Goal: Transaction & Acquisition: Transfer Pass

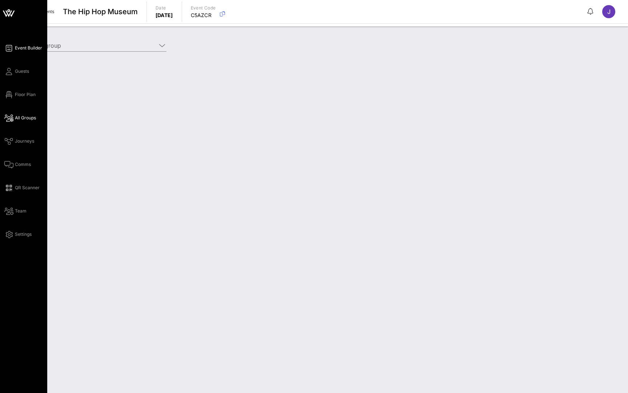
click at [5, 51] on link "Event Builder" at bounding box center [23, 48] width 38 height 9
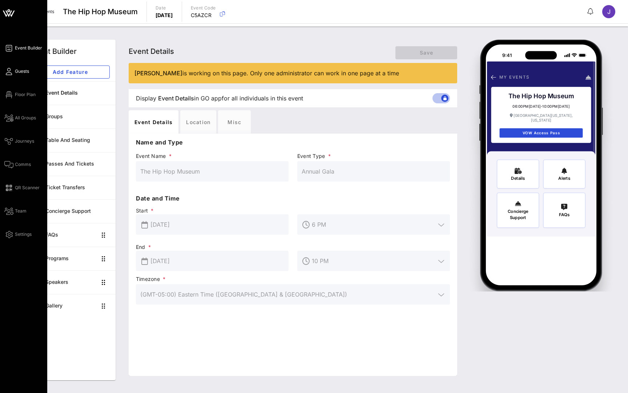
click at [11, 72] on icon at bounding box center [8, 71] width 9 height 1
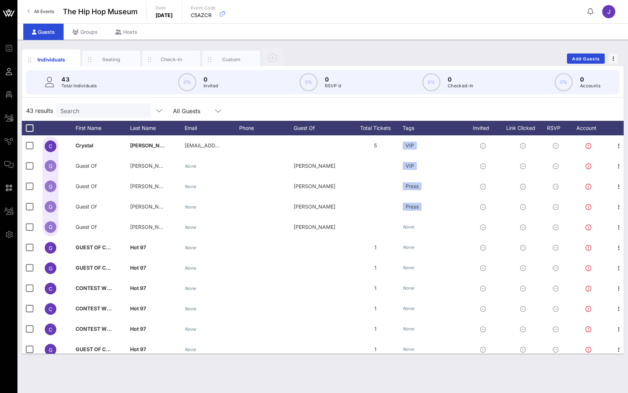
click at [45, 14] on span "All Events" at bounding box center [44, 11] width 20 height 5
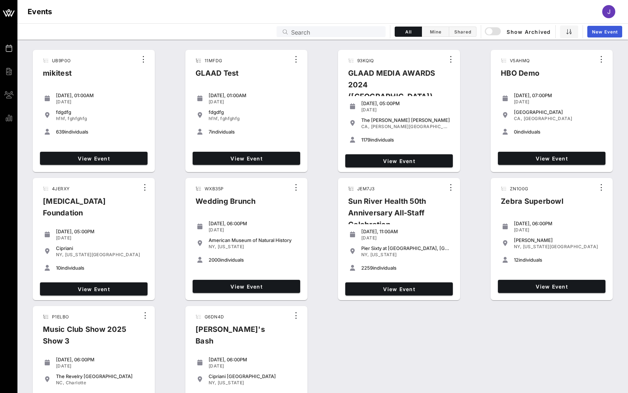
click at [605, 29] on span "New Event" at bounding box center [605, 31] width 26 height 5
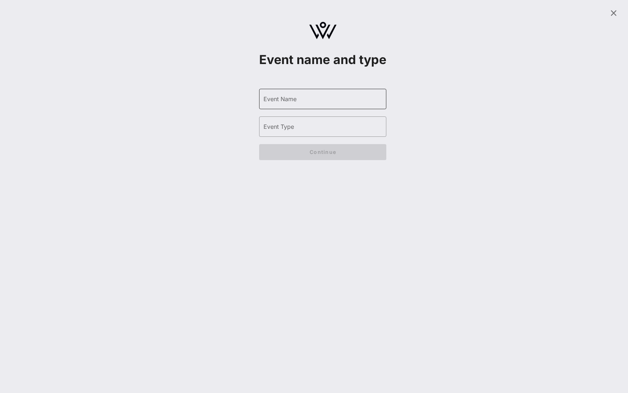
click at [313, 105] on input "Event Name" at bounding box center [323, 99] width 119 height 12
type input "HBO Summit"
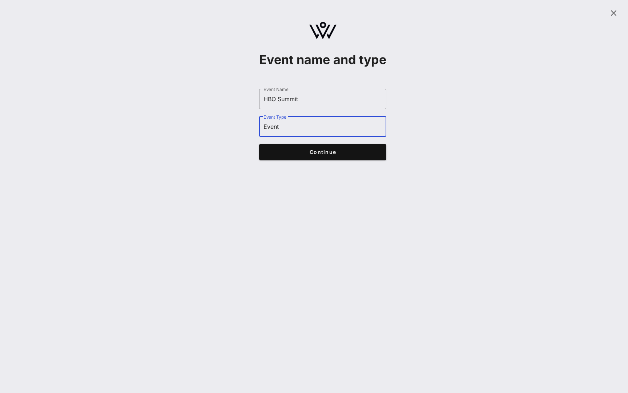
type input "Event"
click at [345, 160] on button "Continue" at bounding box center [322, 152] width 127 height 16
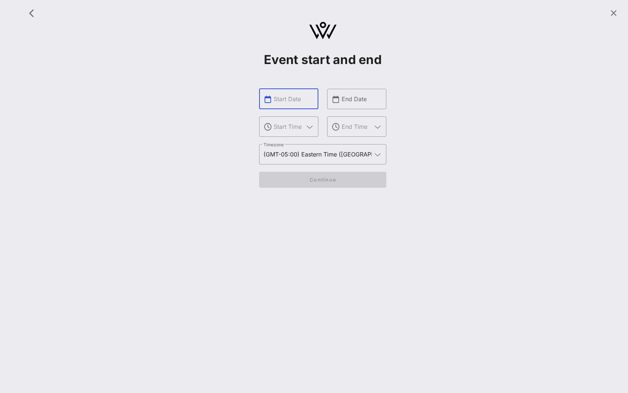
click at [288, 101] on input "text" at bounding box center [294, 99] width 40 height 12
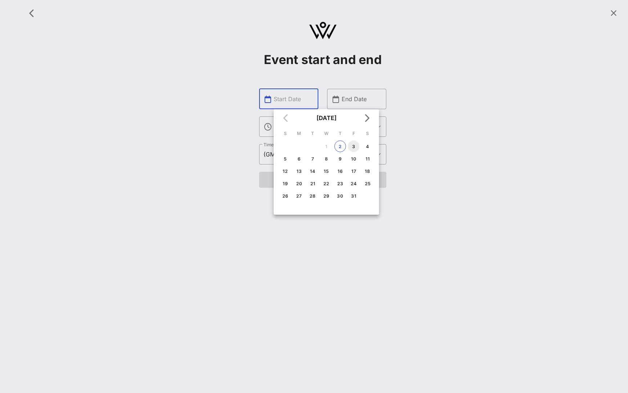
click at [353, 147] on div "3" at bounding box center [354, 146] width 12 height 5
type input "[DATE]"
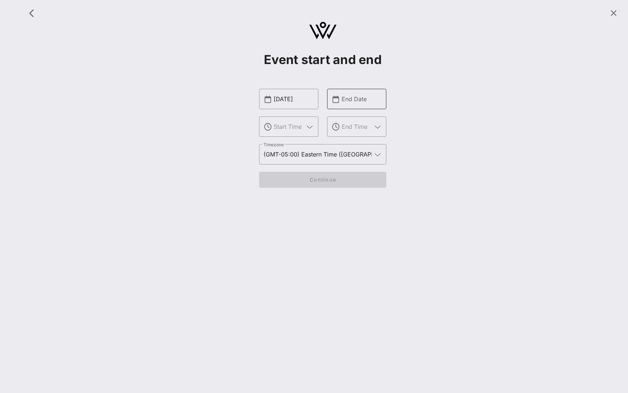
click at [352, 101] on input "End Date" at bounding box center [362, 99] width 40 height 12
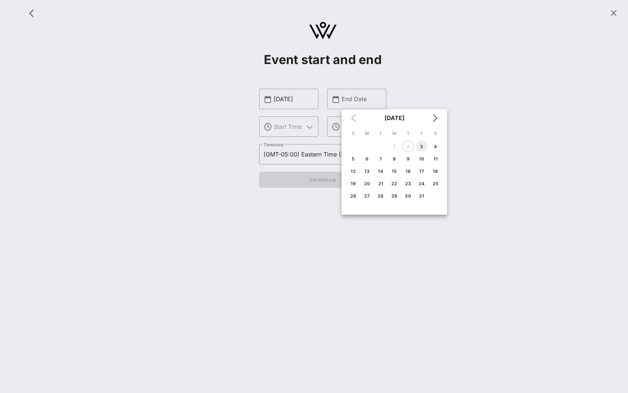
click at [424, 144] on div "3" at bounding box center [422, 146] width 12 height 5
type input "[DATE]"
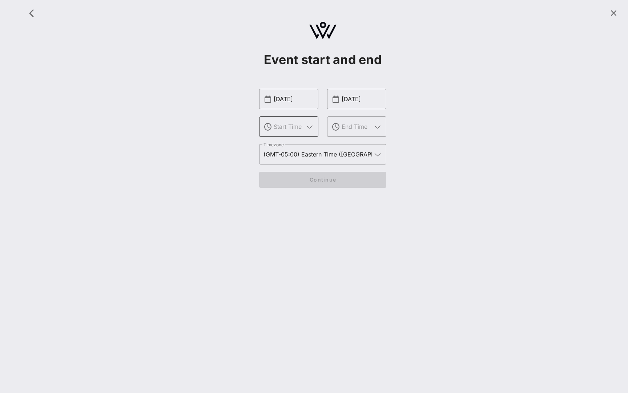
click at [291, 125] on input "text" at bounding box center [289, 127] width 30 height 12
click at [292, 159] on div "5 PM" at bounding box center [289, 166] width 48 height 16
type input "5 PM"
click at [358, 126] on input "text" at bounding box center [357, 127] width 30 height 12
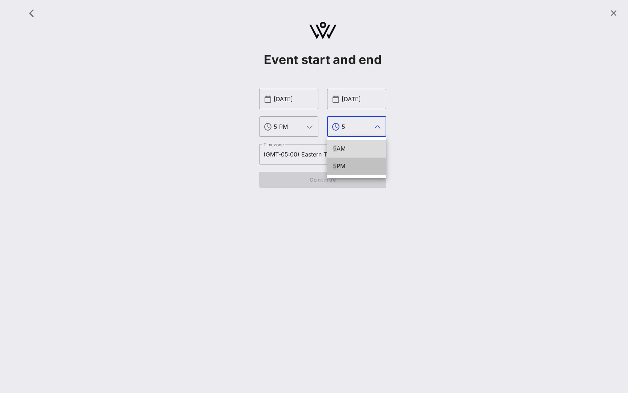
click at [350, 164] on div "5 PM" at bounding box center [357, 166] width 48 height 7
type input "5 PM"
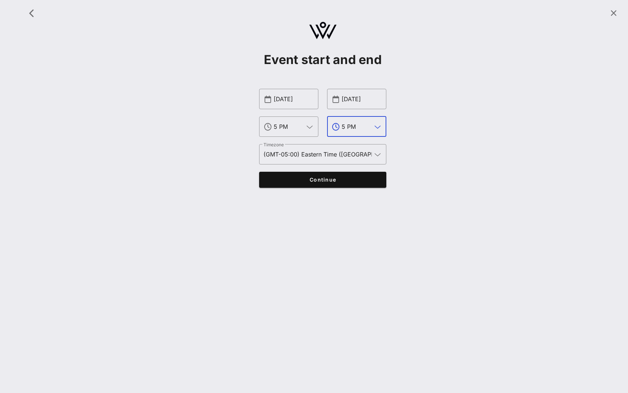
click at [332, 183] on button "Continue" at bounding box center [322, 180] width 127 height 16
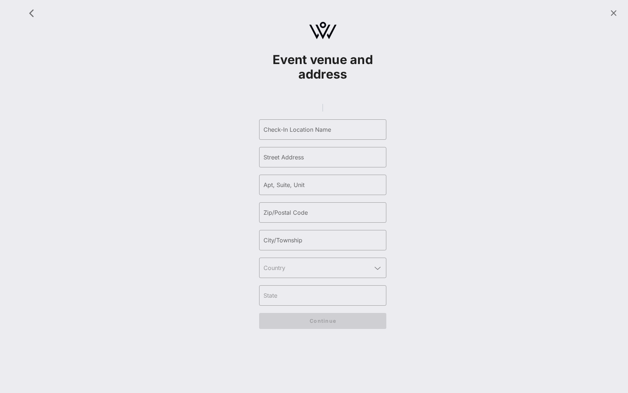
click at [322, 111] on gmp-place-autocomplete at bounding box center [322, 108] width 1 height 8
click at [322, 112] on gmp-place-autocomplete at bounding box center [322, 108] width 1 height 8
type input "[GEOGRAPHIC_DATA] | Event Venue"
type input "Wall Street"
type input "55"
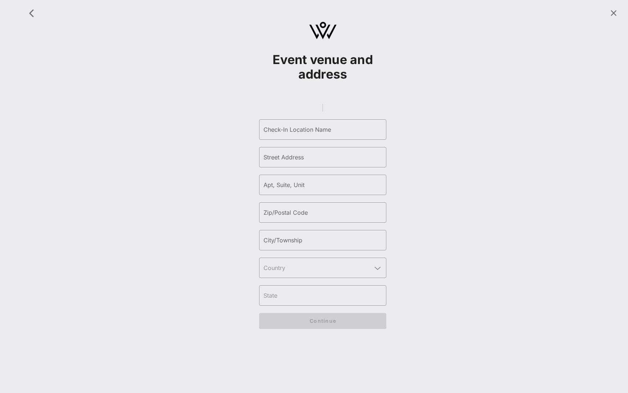
type input "10005"
type input "[US_STATE]"
type input "[GEOGRAPHIC_DATA]"
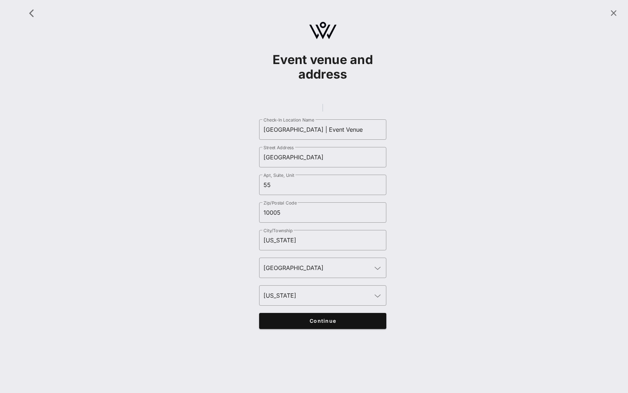
click at [347, 324] on span "Continue" at bounding box center [322, 320] width 113 height 6
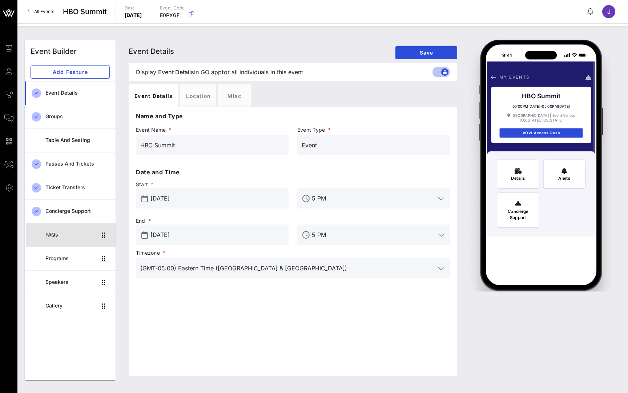
click at [85, 234] on div "FAQs" at bounding box center [70, 235] width 51 height 6
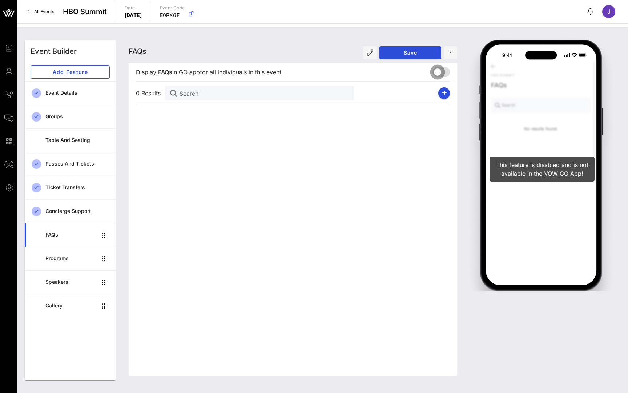
click at [444, 69] on div at bounding box center [438, 72] width 12 height 12
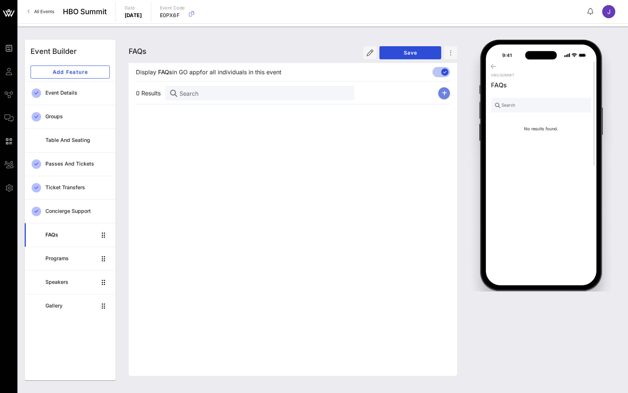
click at [449, 94] on button "button" at bounding box center [444, 93] width 12 height 12
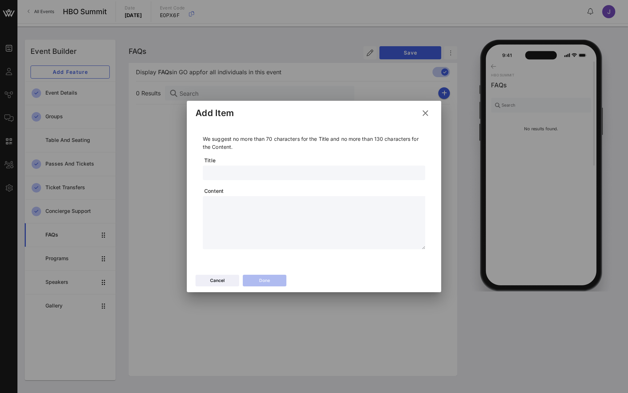
click at [221, 177] on input "text" at bounding box center [314, 172] width 214 height 9
type input "Where do I park"
type textarea "**********"
click at [265, 276] on button "Done" at bounding box center [265, 280] width 44 height 12
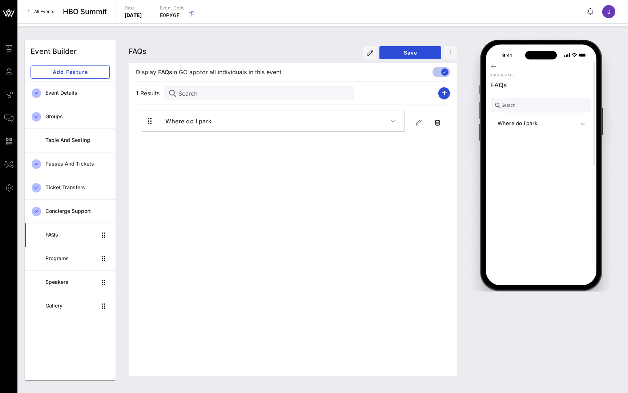
click at [52, 237] on div "FAQs" at bounding box center [70, 235] width 51 height 6
click at [58, 261] on div "Programs" at bounding box center [70, 258] width 51 height 6
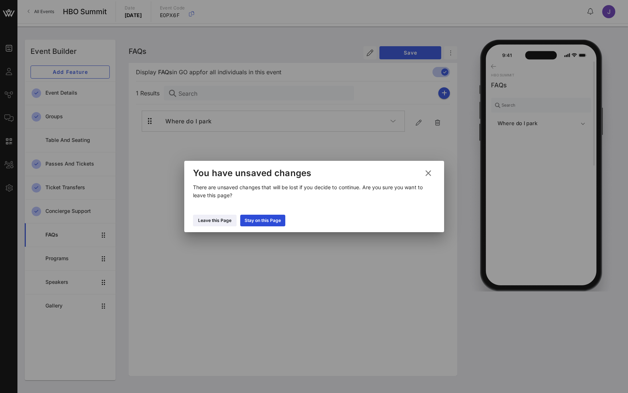
click at [86, 71] on div at bounding box center [314, 196] width 628 height 393
click at [430, 172] on icon at bounding box center [428, 172] width 10 height 9
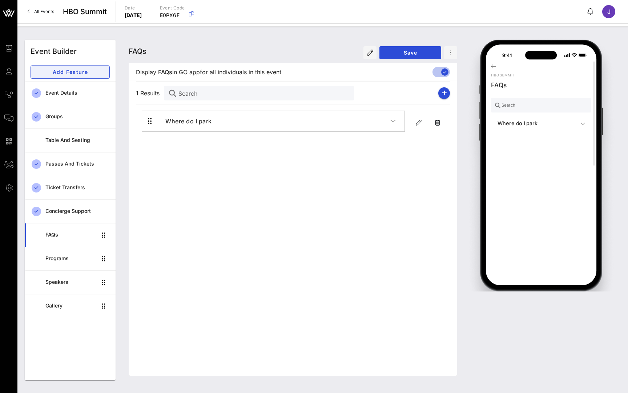
click at [88, 75] on button "Add Feature" at bounding box center [70, 71] width 79 height 13
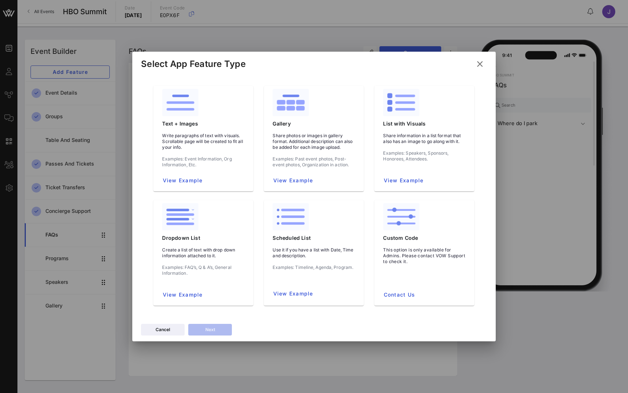
click at [478, 64] on icon at bounding box center [480, 63] width 10 height 9
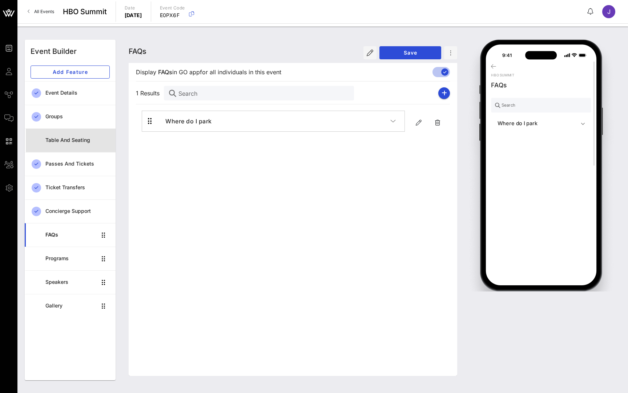
click at [82, 135] on div "Table and Seating" at bounding box center [77, 140] width 64 height 15
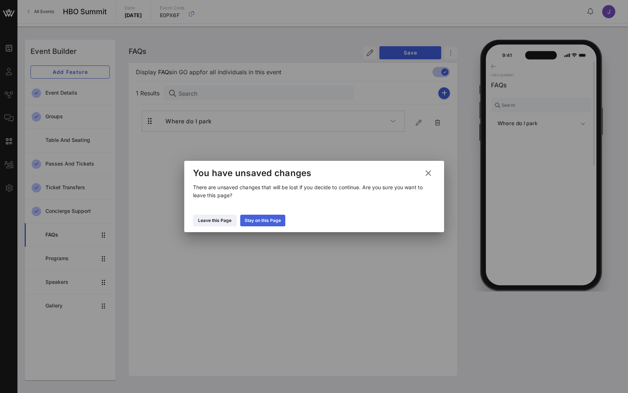
click at [256, 221] on div "Stay on this Page" at bounding box center [263, 220] width 36 height 7
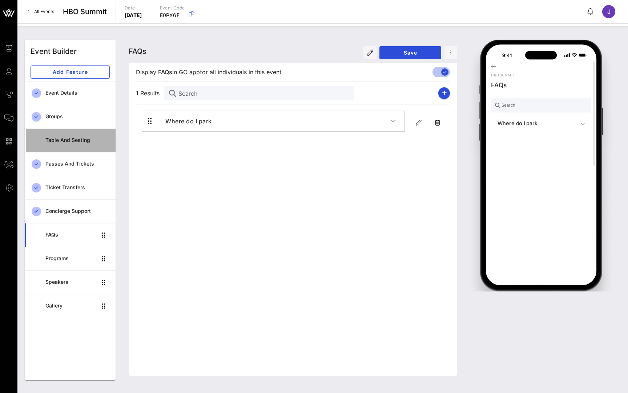
click at [76, 144] on div "Table and Seating" at bounding box center [77, 140] width 64 height 15
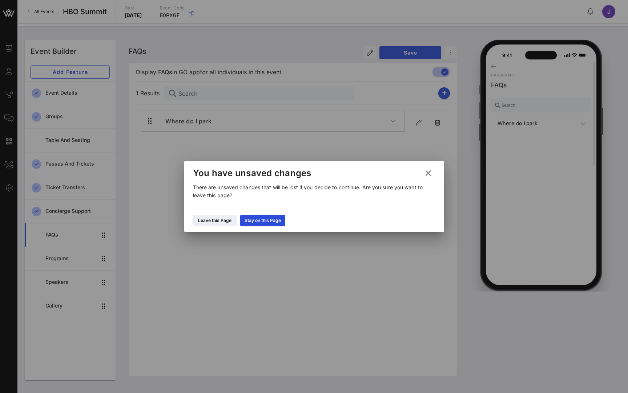
click at [388, 50] on div at bounding box center [314, 196] width 628 height 393
click at [270, 217] on div "Stay on this Page" at bounding box center [263, 220] width 36 height 7
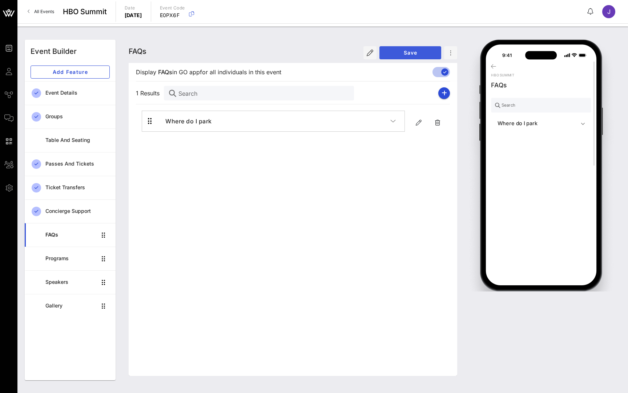
click at [416, 48] on button "Save" at bounding box center [411, 52] width 62 height 13
click at [395, 49] on button "Save" at bounding box center [411, 52] width 62 height 13
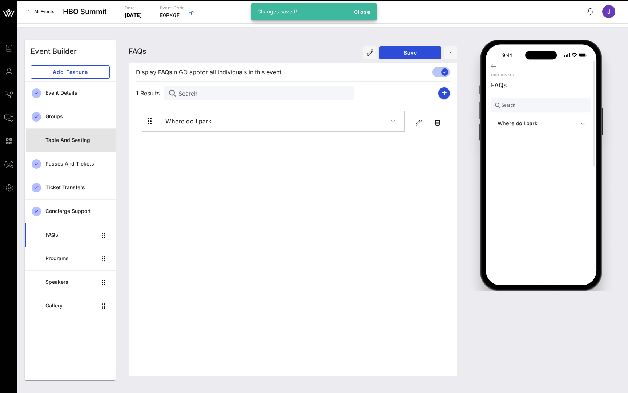
click at [48, 143] on div "Table and Seating" at bounding box center [77, 140] width 64 height 15
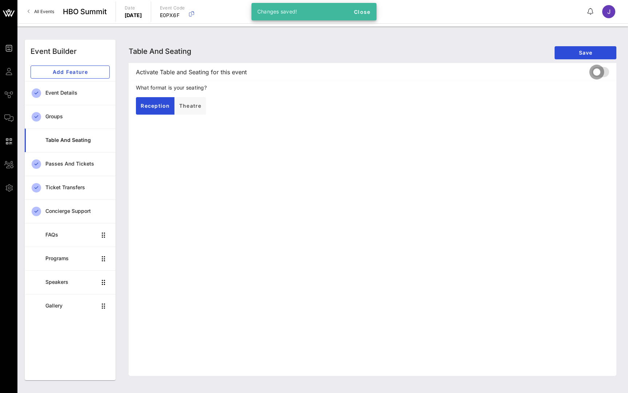
click at [601, 72] on div at bounding box center [597, 72] width 12 height 12
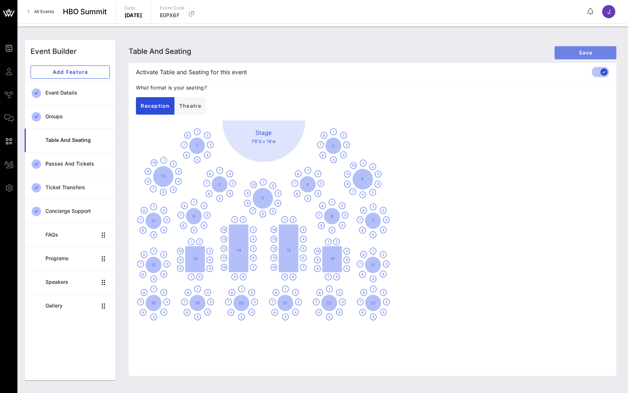
click at [587, 50] on span "Save" at bounding box center [586, 52] width 50 height 6
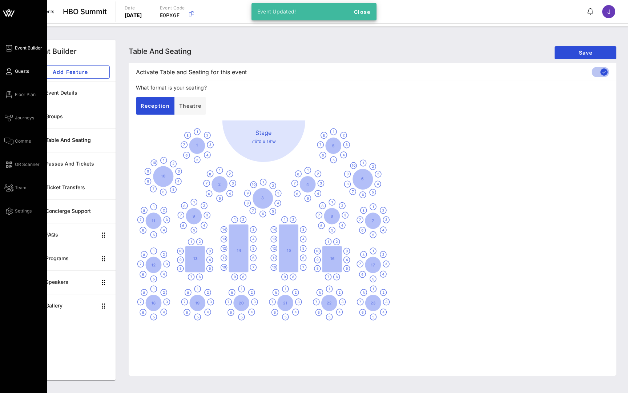
click at [9, 71] on icon at bounding box center [8, 71] width 9 height 1
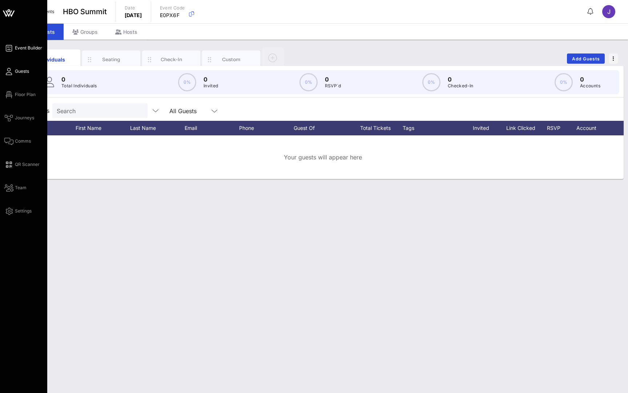
click at [11, 49] on icon at bounding box center [8, 48] width 9 height 1
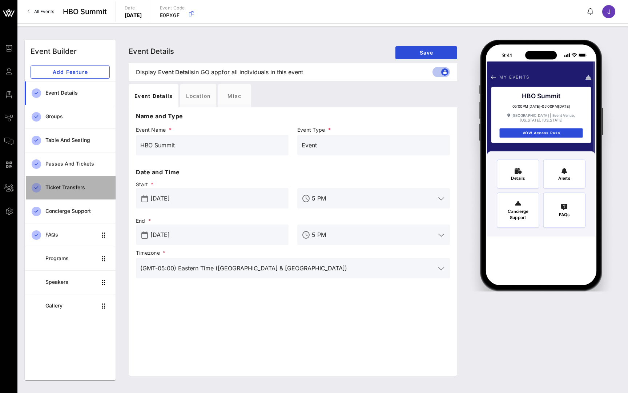
click at [77, 191] on div "Ticket Transfers" at bounding box center [77, 187] width 64 height 15
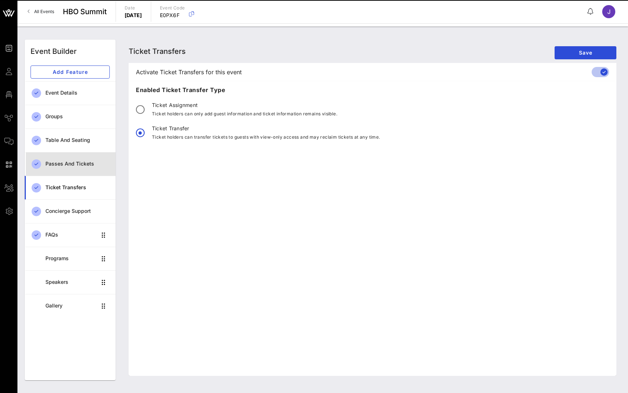
click at [75, 166] on div "Passes and Tickets" at bounding box center [77, 164] width 64 height 6
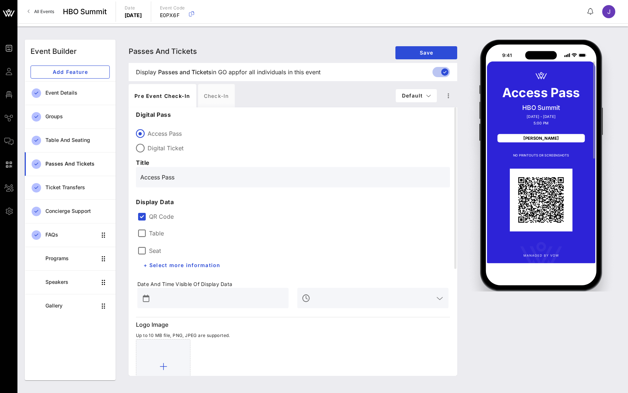
click at [156, 234] on label "Table" at bounding box center [156, 232] width 15 height 7
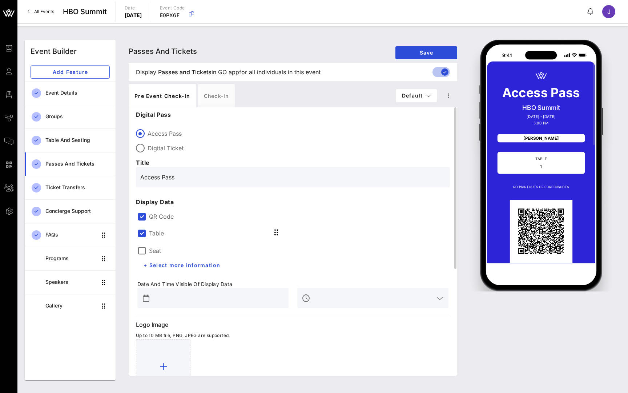
click at [152, 249] on label "Seat" at bounding box center [155, 250] width 12 height 7
click at [151, 265] on span "+ Select more information" at bounding box center [181, 265] width 77 height 6
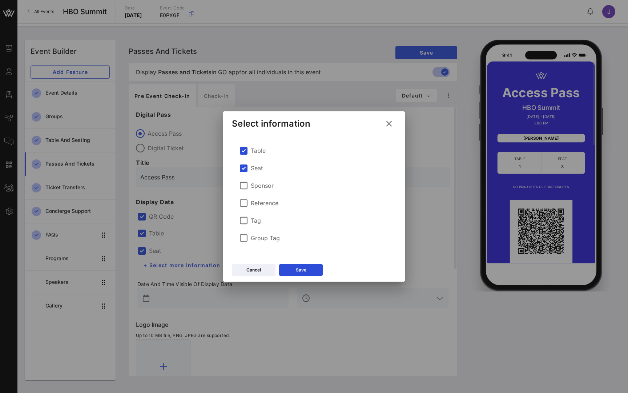
click at [257, 186] on label "Sponsor" at bounding box center [262, 185] width 23 height 7
click at [293, 271] on button "Save" at bounding box center [301, 270] width 44 height 12
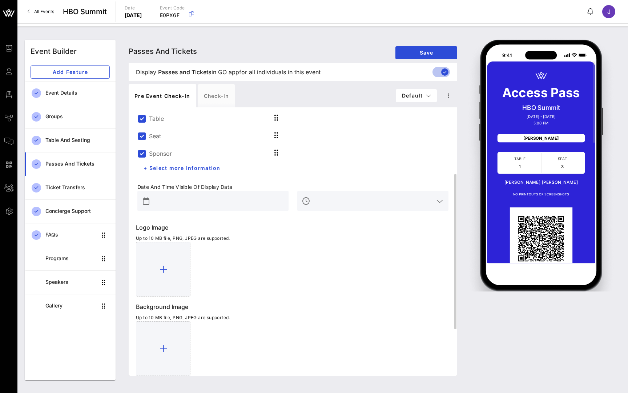
scroll to position [60, 0]
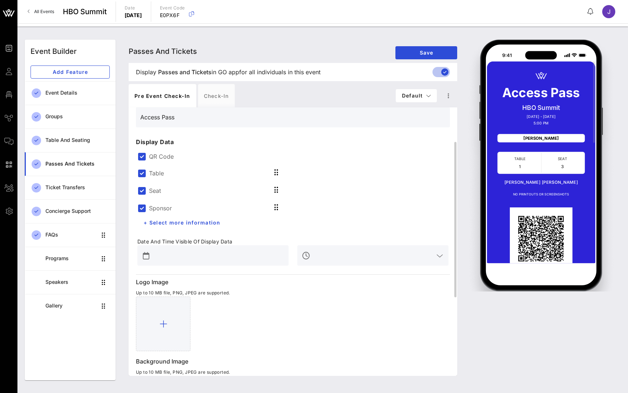
click at [164, 157] on label "QR Code" at bounding box center [299, 156] width 300 height 7
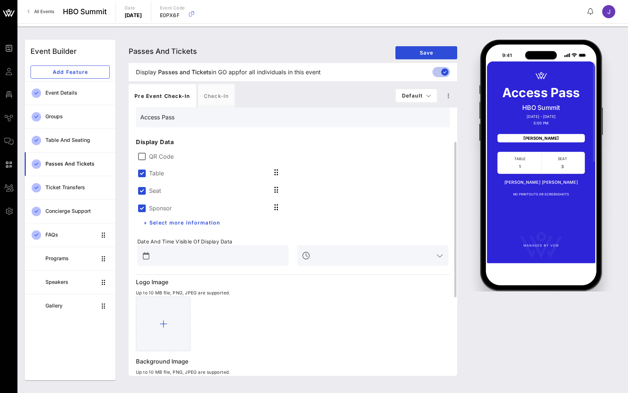
click at [191, 256] on input "text" at bounding box center [218, 255] width 132 height 12
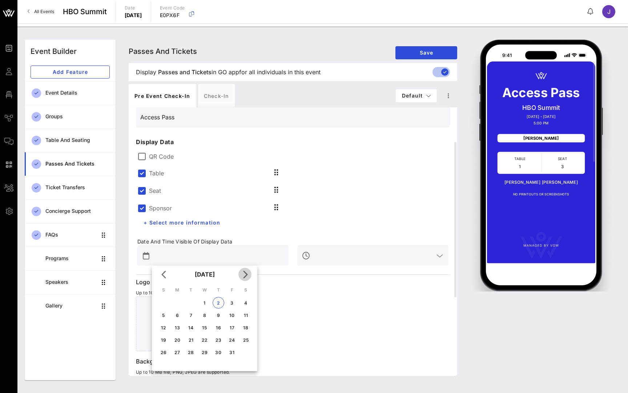
click at [246, 275] on icon "Next month" at bounding box center [245, 274] width 9 height 9
click at [189, 212] on div "Sponsor" at bounding box center [199, 207] width 125 height 10
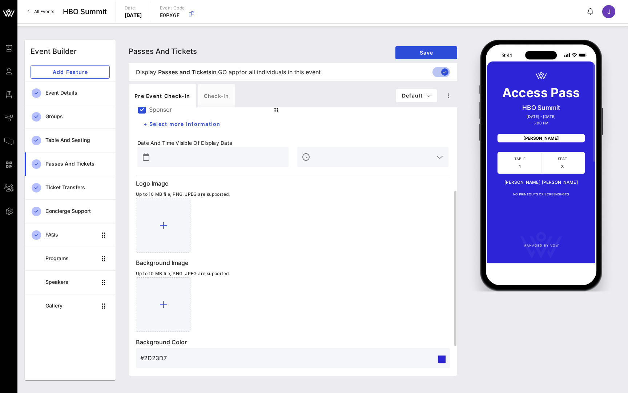
scroll to position [161, 0]
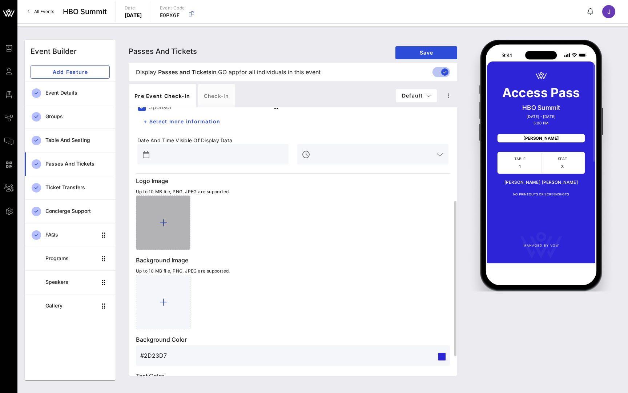
click at [170, 215] on div at bounding box center [163, 222] width 55 height 55
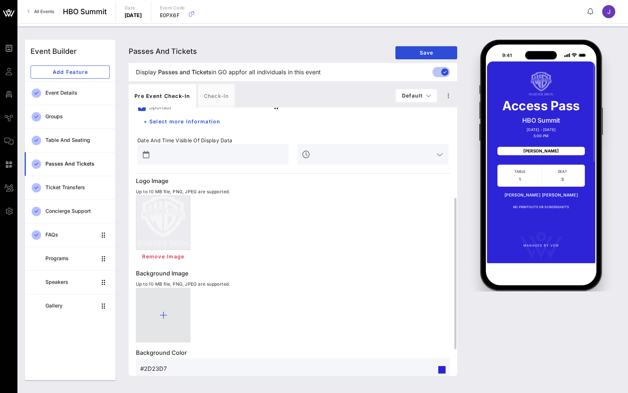
click at [156, 319] on div at bounding box center [163, 315] width 55 height 55
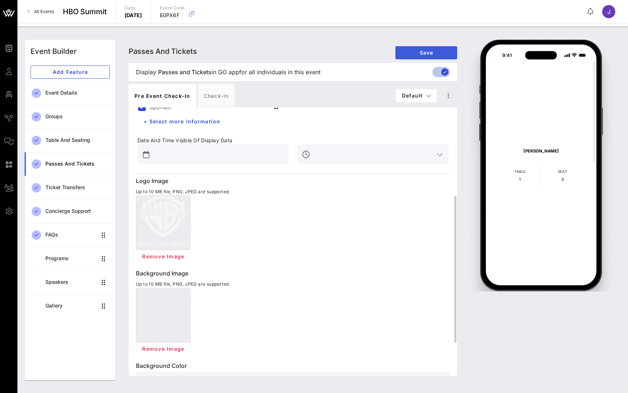
click at [426, 51] on span "Save" at bounding box center [426, 52] width 50 height 6
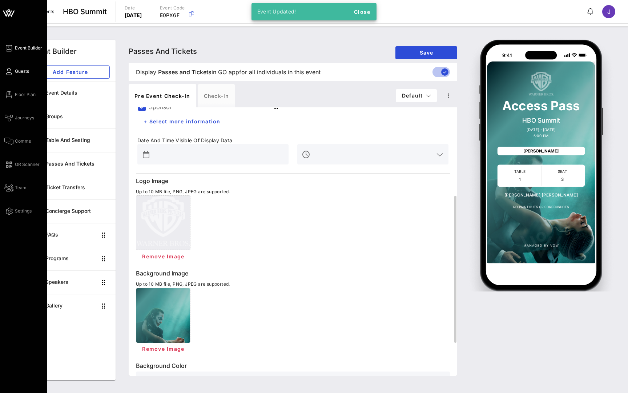
click at [13, 69] on link "Guests" at bounding box center [16, 71] width 25 height 9
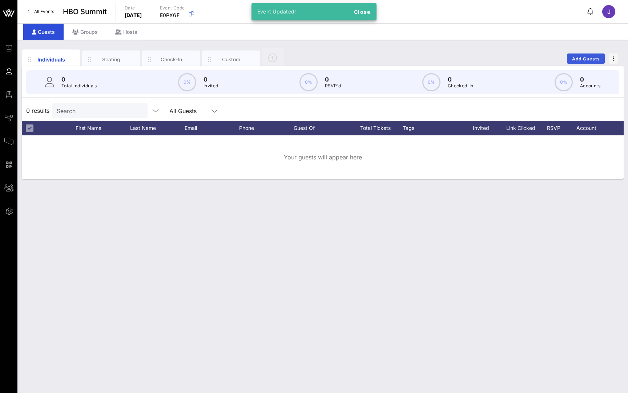
click at [589, 57] on span "Add Guests" at bounding box center [586, 58] width 29 height 5
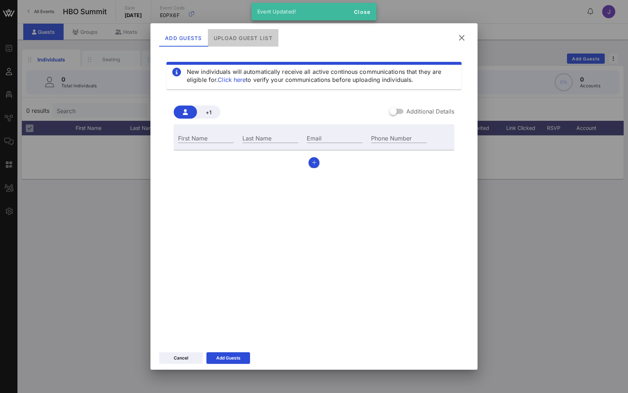
click at [251, 40] on div "Upload Guest List" at bounding box center [243, 37] width 71 height 17
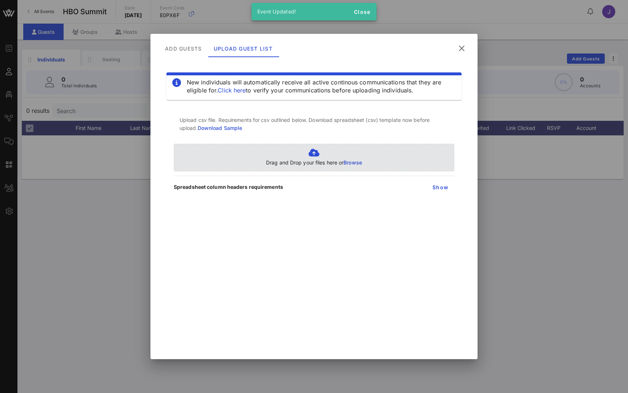
click at [289, 160] on p "Drag and Drop your files here or Browse" at bounding box center [314, 163] width 96 height 8
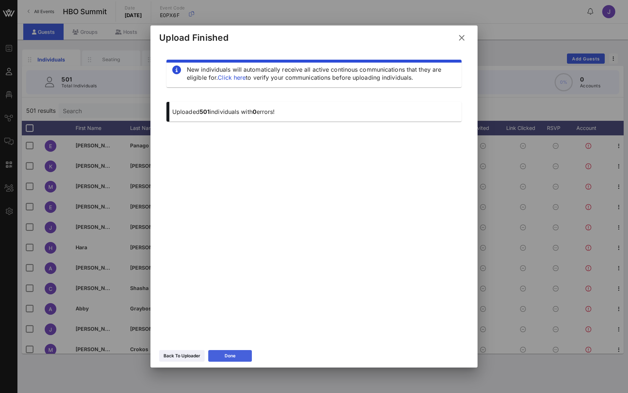
click at [241, 361] on button "Done" at bounding box center [230, 356] width 44 height 12
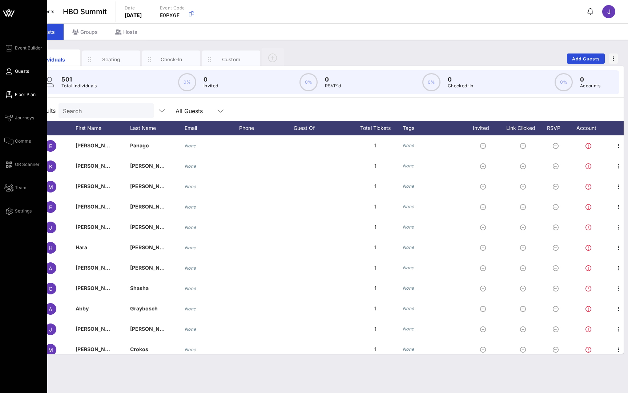
click at [9, 95] on icon at bounding box center [8, 94] width 9 height 1
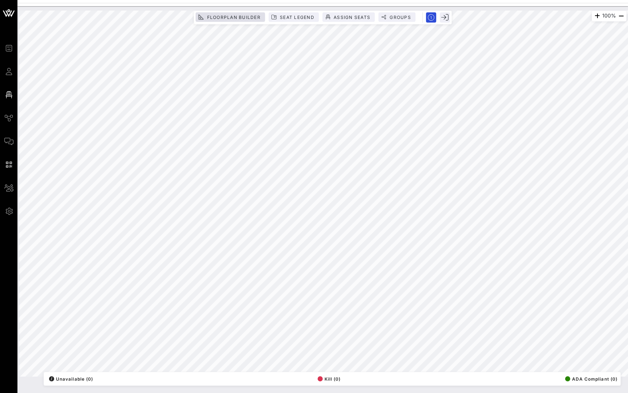
click at [238, 19] on span "Floorplan Builder" at bounding box center [234, 17] width 54 height 5
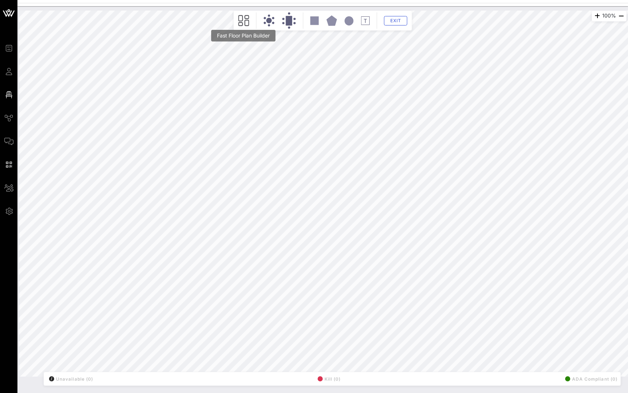
click at [248, 21] on icon at bounding box center [244, 20] width 11 height 11
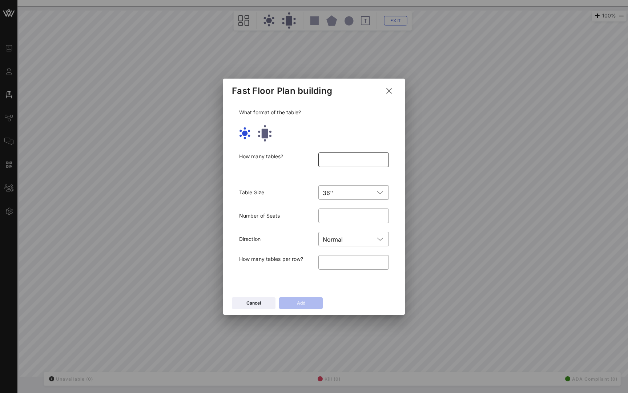
click at [344, 160] on input "number" at bounding box center [354, 160] width 62 height 12
type input "**"
click at [350, 195] on input "text" at bounding box center [356, 193] width 38 height 12
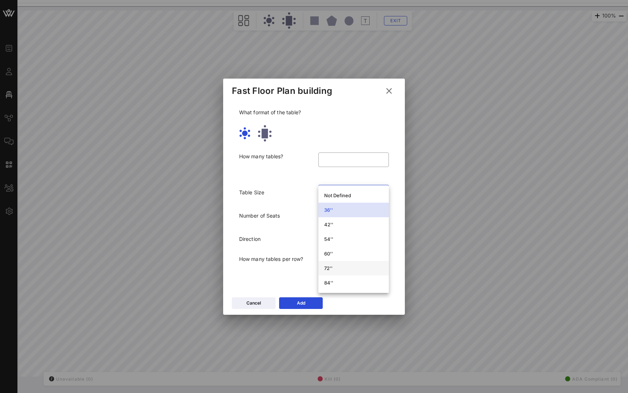
click at [345, 266] on div "72''" at bounding box center [353, 268] width 59 height 6
type input "**"
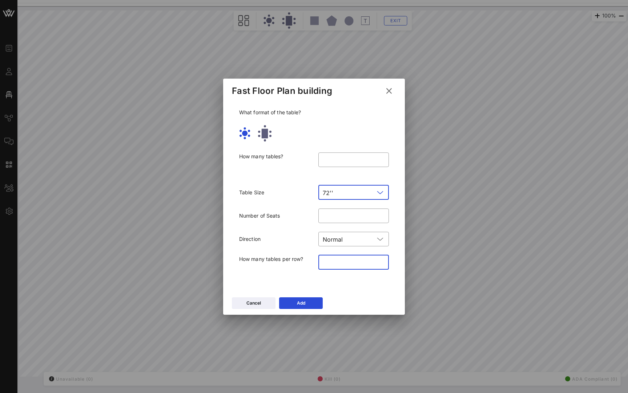
click at [336, 264] on input "*" at bounding box center [354, 262] width 62 height 12
drag, startPoint x: 336, startPoint y: 264, endPoint x: 278, endPoint y: 259, distance: 57.7
click at [278, 260] on div "How many tables per row? ​ *" at bounding box center [314, 266] width 159 height 33
type input "*"
click at [297, 304] on div "Add" at bounding box center [301, 302] width 8 height 7
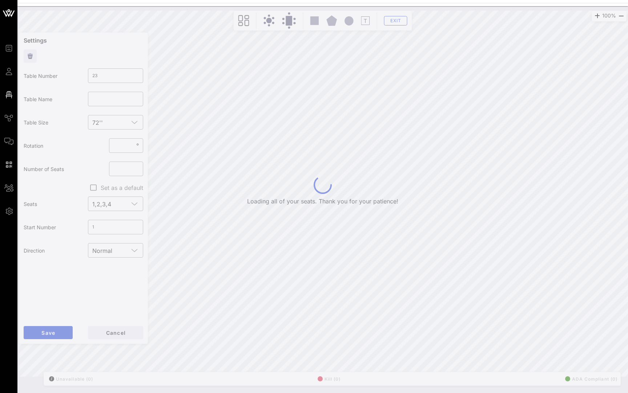
type input "24"
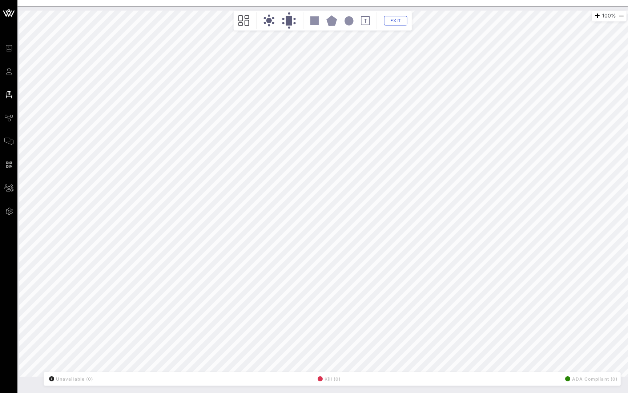
click at [367, 15] on div "100% Floorplan Builder Seat Legend Assign Seats Groups Exit All Reserved Shared…" at bounding box center [323, 194] width 608 height 366
click at [398, 20] on span "Exit" at bounding box center [396, 20] width 14 height 5
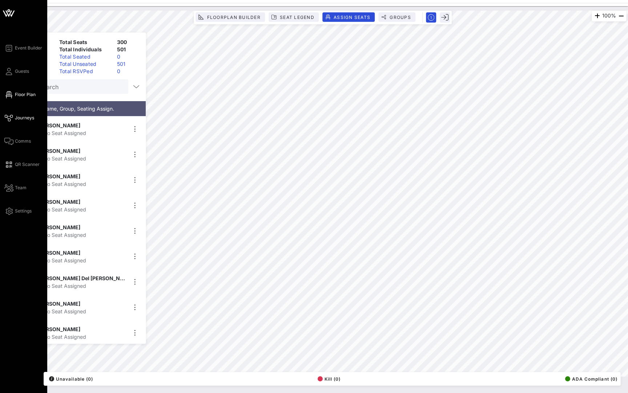
click at [16, 118] on span "Journeys" at bounding box center [24, 118] width 19 height 7
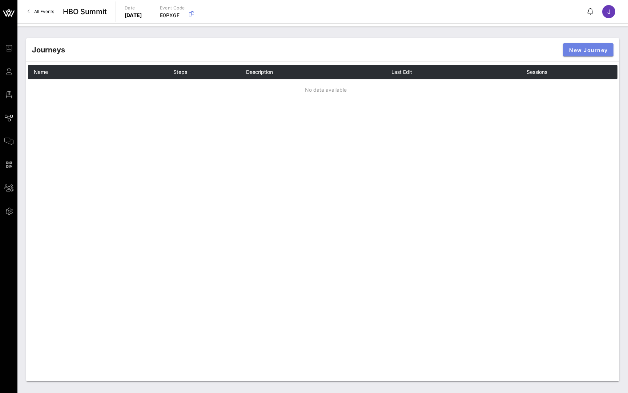
click at [578, 51] on span "New Journey" at bounding box center [588, 50] width 39 height 6
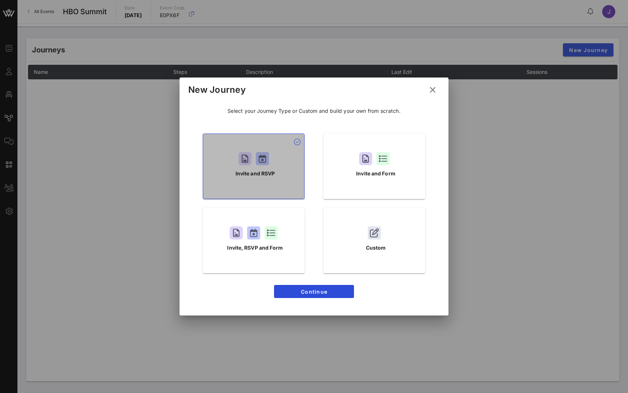
click at [261, 167] on div "Invite and RSVP" at bounding box center [254, 165] width 102 height 65
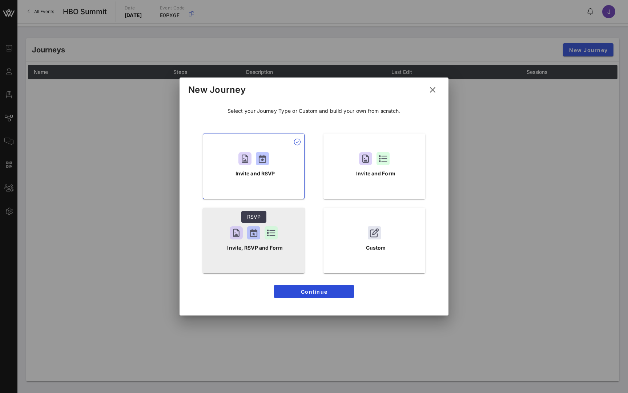
click at [253, 235] on div at bounding box center [253, 232] width 13 height 13
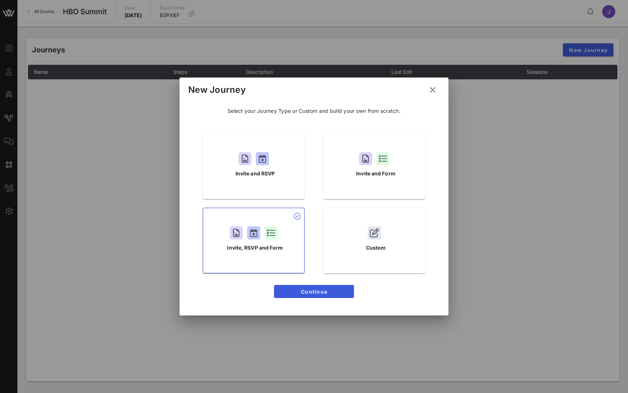
click at [329, 291] on span "Continue" at bounding box center [314, 291] width 68 height 6
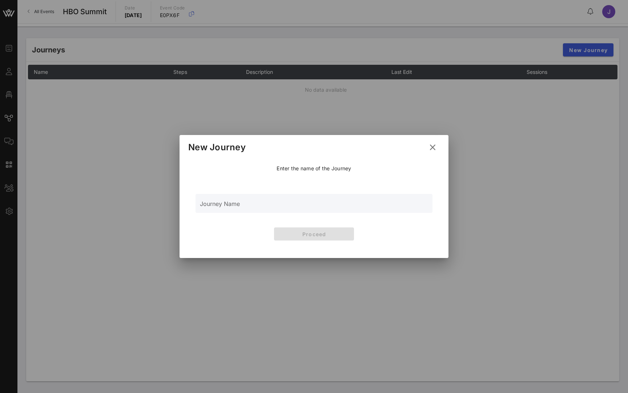
click at [311, 202] on input "Journey Name" at bounding box center [314, 207] width 228 height 11
type input "Main Invite"
click at [322, 233] on span "Proceed" at bounding box center [314, 234] width 68 height 6
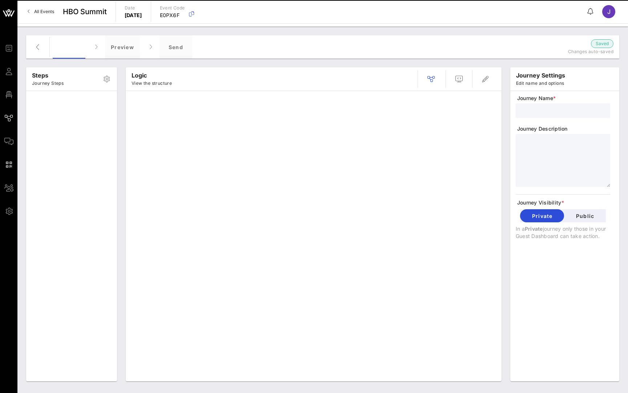
type input "Main Invite"
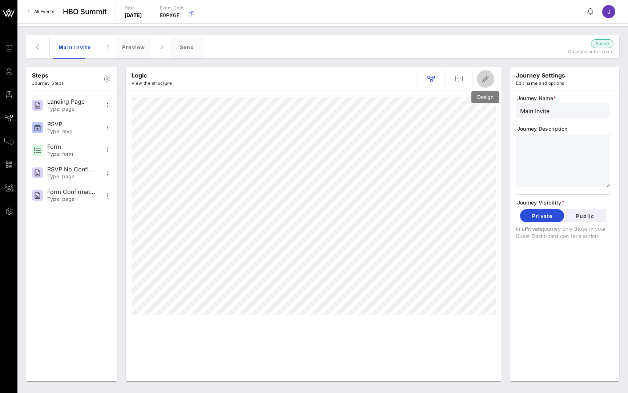
click at [486, 75] on icon "button" at bounding box center [485, 79] width 9 height 9
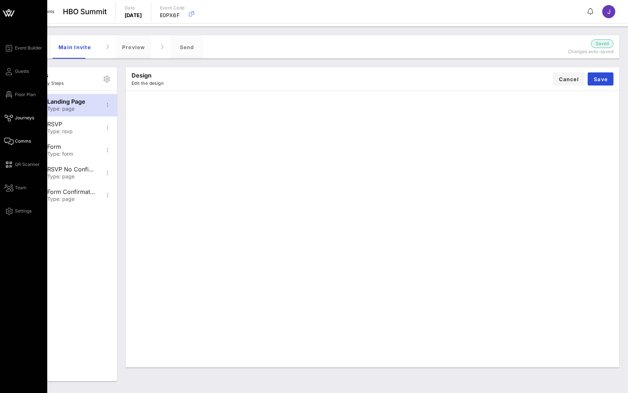
click at [8, 141] on icon at bounding box center [8, 141] width 9 height 1
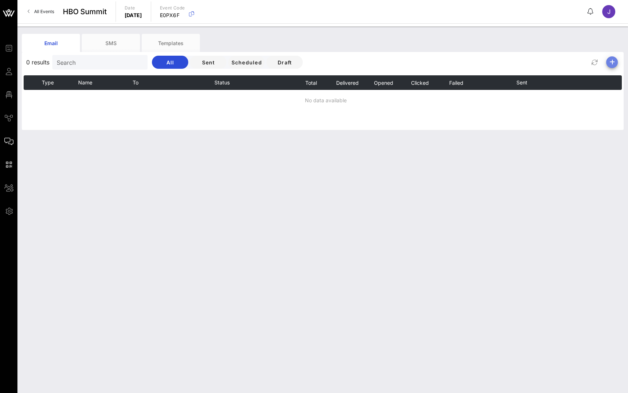
click at [608, 62] on icon "button" at bounding box center [612, 62] width 9 height 9
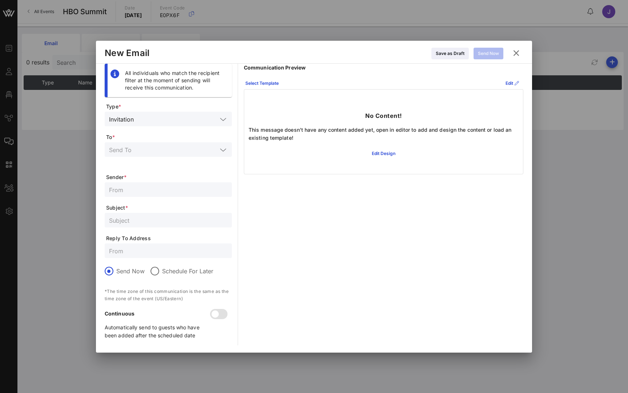
click at [153, 150] on input "text" at bounding box center [163, 149] width 108 height 9
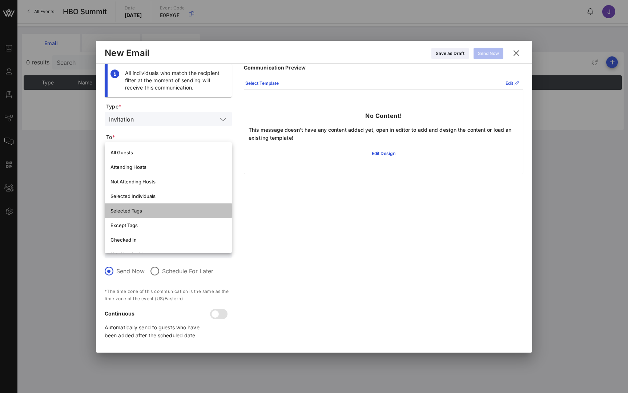
click at [127, 208] on div "Selected Tags" at bounding box center [169, 211] width 116 height 6
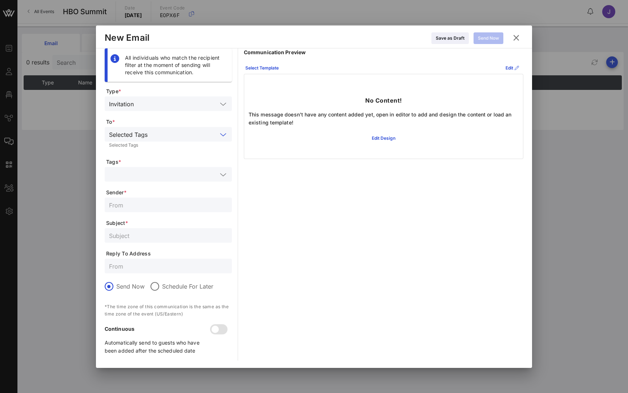
click at [148, 176] on input "text" at bounding box center [163, 173] width 108 height 9
click at [309, 240] on div "Communication Preview Select Template Edit No Content! This message doesn't hav…" at bounding box center [384, 204] width 280 height 312
click at [153, 207] on input "text" at bounding box center [168, 204] width 119 height 9
click at [157, 287] on div at bounding box center [155, 286] width 12 height 12
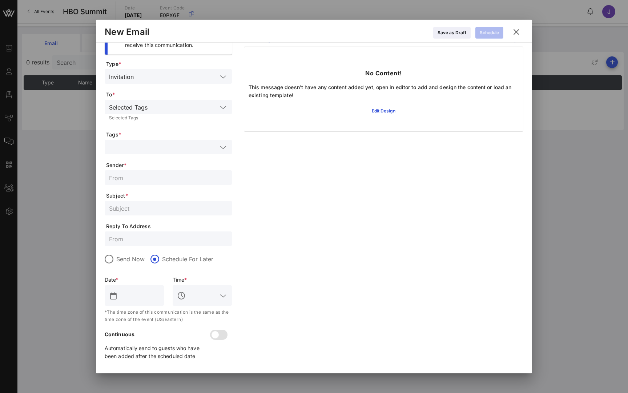
scroll to position [21, 0]
click at [217, 339] on div at bounding box center [215, 334] width 12 height 12
click at [515, 30] on icon at bounding box center [516, 31] width 10 height 9
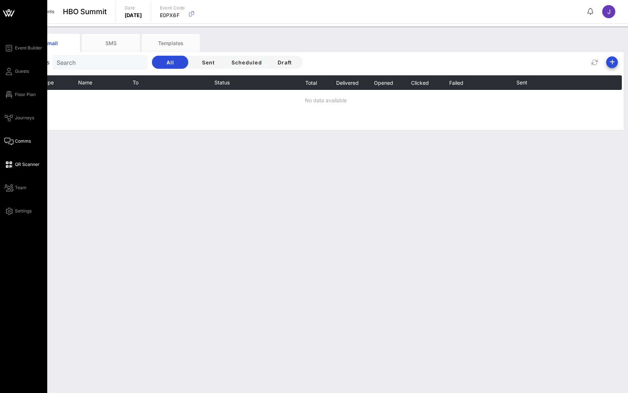
click at [8, 165] on icon at bounding box center [8, 164] width 9 height 1
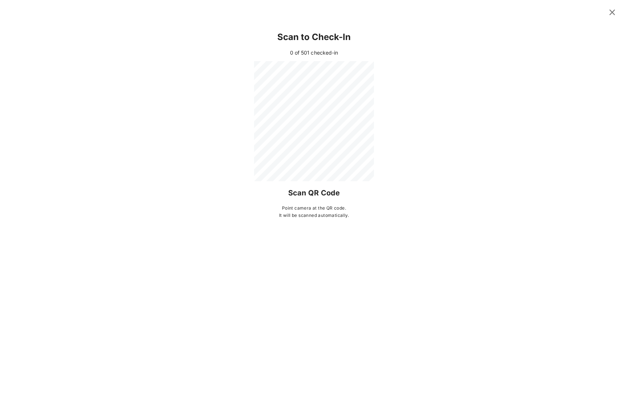
click at [614, 12] on icon at bounding box center [613, 12] width 10 height 9
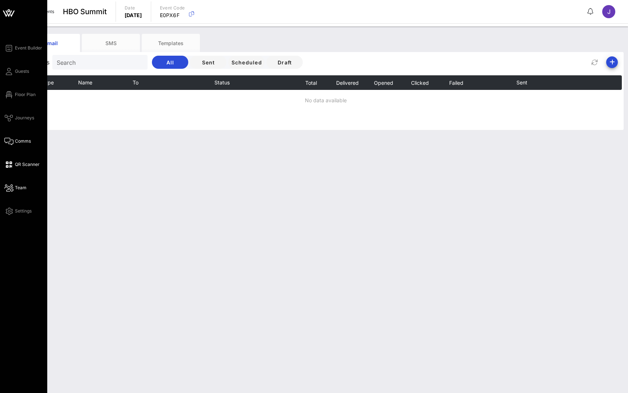
click at [10, 187] on icon at bounding box center [8, 187] width 9 height 1
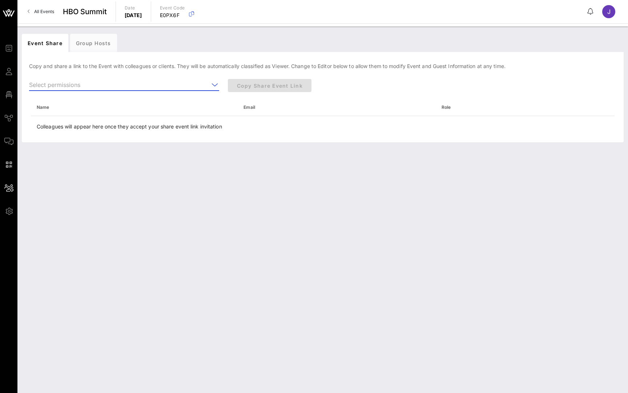
click at [137, 82] on input "text" at bounding box center [119, 85] width 180 height 12
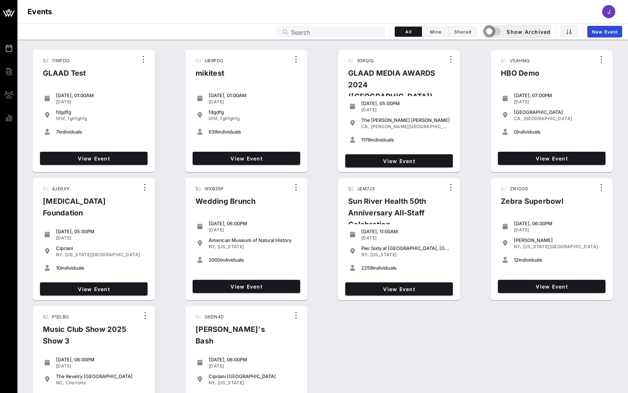
click at [490, 32] on div "button" at bounding box center [489, 31] width 10 height 10
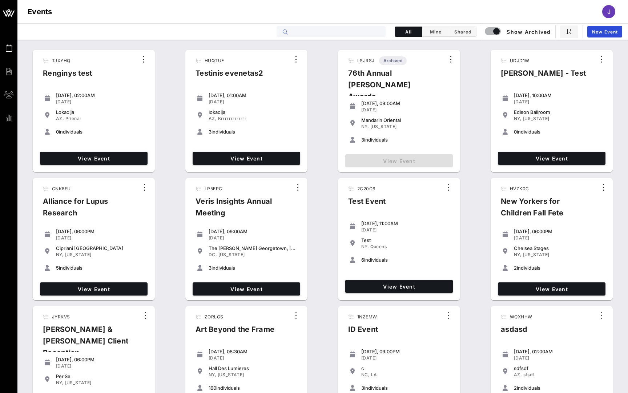
click at [351, 31] on input "text" at bounding box center [336, 31] width 90 height 9
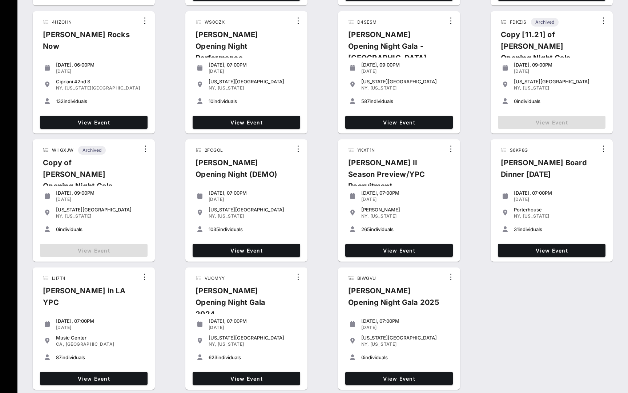
scroll to position [167, 0]
type input "[PERSON_NAME]"
click at [251, 377] on span "View Event" at bounding box center [247, 378] width 102 height 6
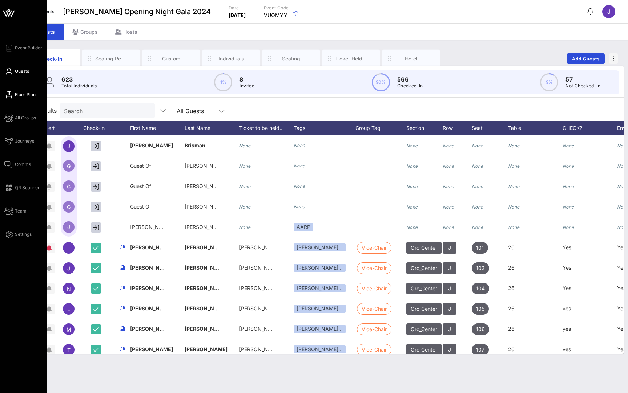
click at [21, 94] on span "Floor Plan" at bounding box center [25, 94] width 21 height 7
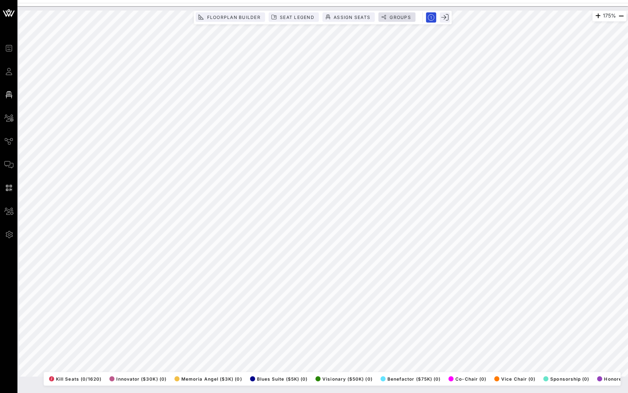
click at [400, 19] on span "Groups" at bounding box center [400, 17] width 22 height 5
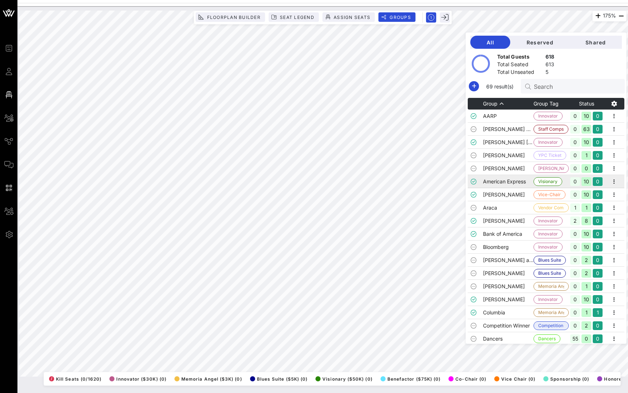
click at [501, 183] on td "American Express" at bounding box center [508, 181] width 51 height 13
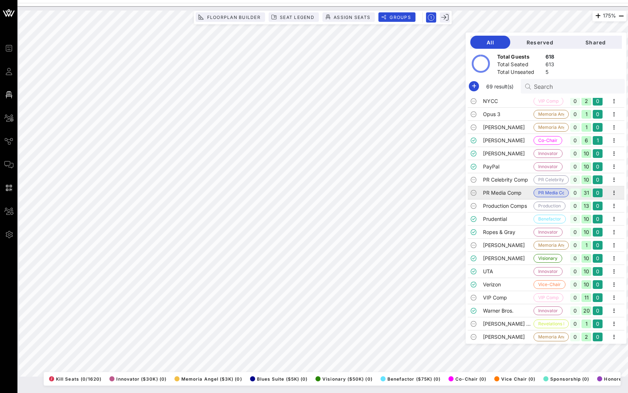
scroll to position [669, 0]
click at [495, 310] on td "Warner Bros." at bounding box center [508, 310] width 51 height 13
click at [497, 277] on td "UTA" at bounding box center [508, 271] width 51 height 13
click at [496, 308] on td "Warner Bros." at bounding box center [508, 310] width 51 height 13
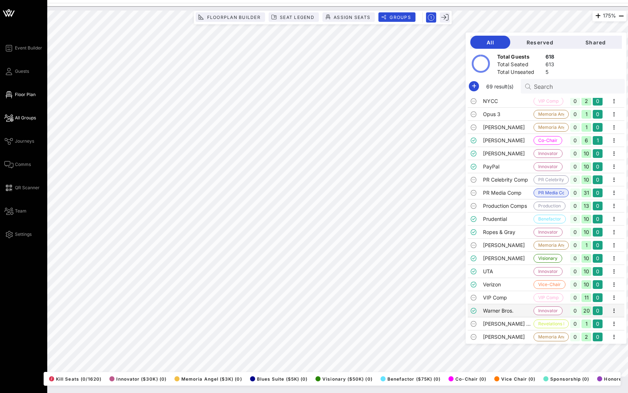
click at [15, 116] on span "All Groups" at bounding box center [25, 118] width 21 height 7
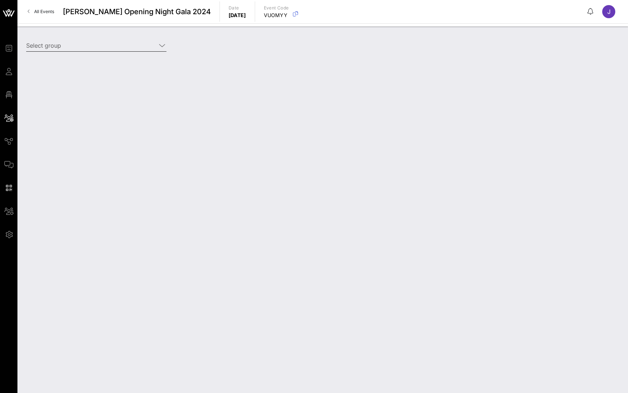
click at [120, 50] on input "Select group" at bounding box center [91, 46] width 130 height 12
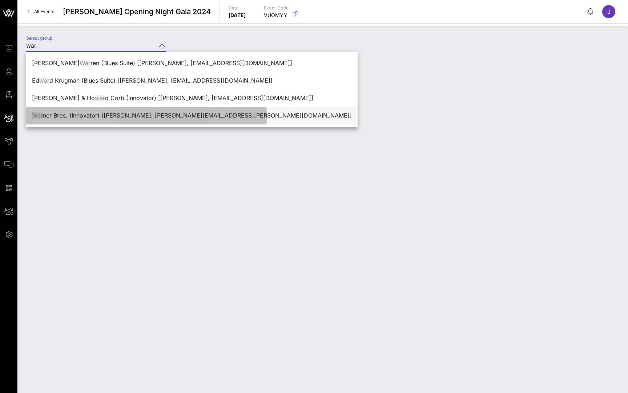
click at [77, 117] on div "War ner Bros. (Innovator) [[PERSON_NAME], [PERSON_NAME][EMAIL_ADDRESS][PERSON_N…" at bounding box center [192, 115] width 320 height 7
type input "Warner Bros. (Innovator) [[PERSON_NAME], [PERSON_NAME][EMAIL_ADDRESS][PERSON_NA…"
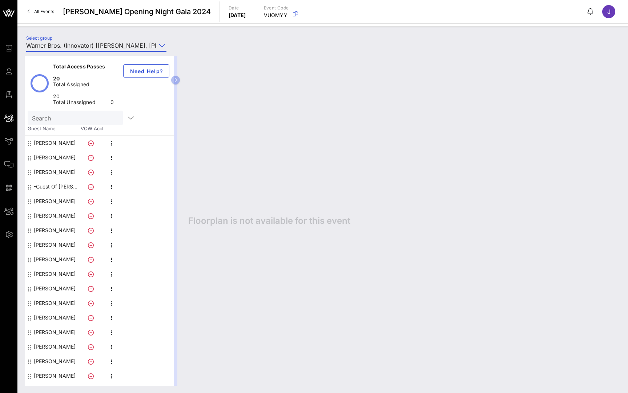
click at [52, 141] on div "[PERSON_NAME]" at bounding box center [55, 143] width 42 height 15
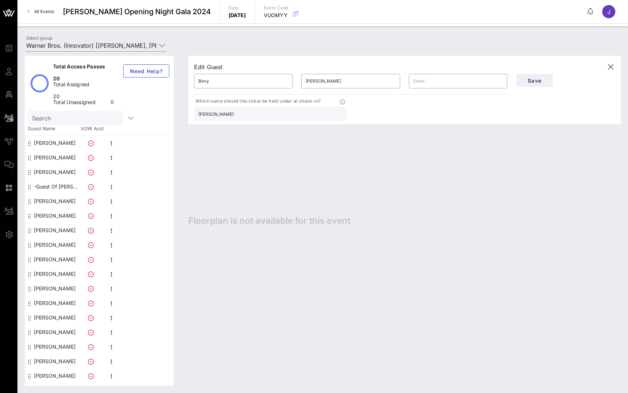
click at [50, 158] on div "[PERSON_NAME]" at bounding box center [55, 157] width 42 height 15
type input "[PERSON_NAME]"
type input "[EMAIL_ADDRESS][DOMAIN_NAME]"
type input "[PERSON_NAME]"
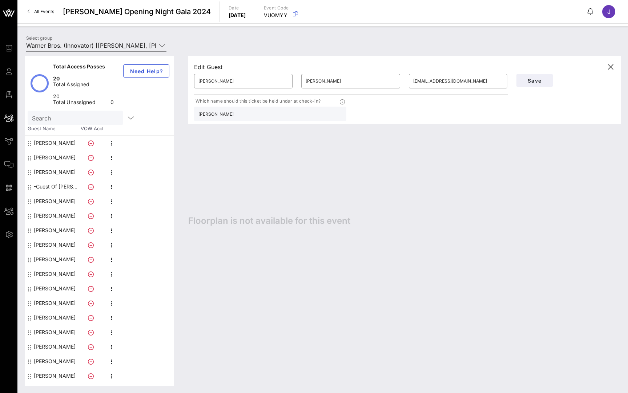
click at [49, 175] on div "[PERSON_NAME]" at bounding box center [55, 172] width 42 height 15
type input "[PERSON_NAME]"
type input "White"
type input "[PERSON_NAME]"
click at [49, 190] on div "-Guest Of [PERSON_NAME]" at bounding box center [57, 186] width 46 height 15
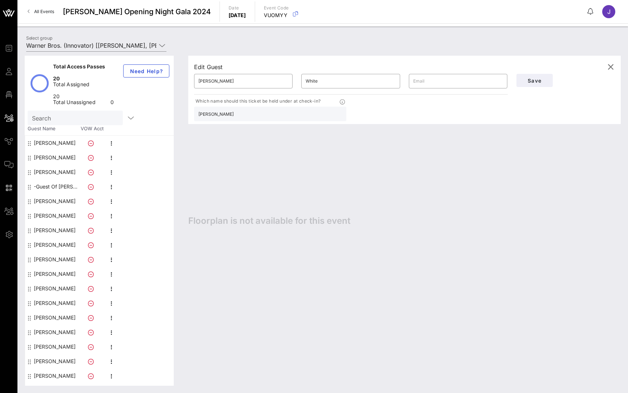
type input "-Guest Of"
type input "[PERSON_NAME]"
click at [49, 194] on div "[PERSON_NAME]" at bounding box center [55, 201] width 42 height 15
type input "[PERSON_NAME]"
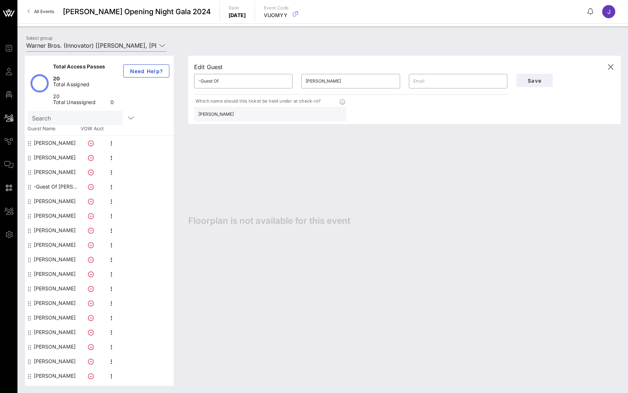
type input "[PERSON_NAME][EMAIL_ADDRESS][PERSON_NAME][DOMAIN_NAME]"
type input "[PERSON_NAME] [PERSON_NAME]"
click at [47, 187] on div "-Guest Of [PERSON_NAME]" at bounding box center [57, 186] width 46 height 15
type input "-Guest Of"
type input "[PERSON_NAME]"
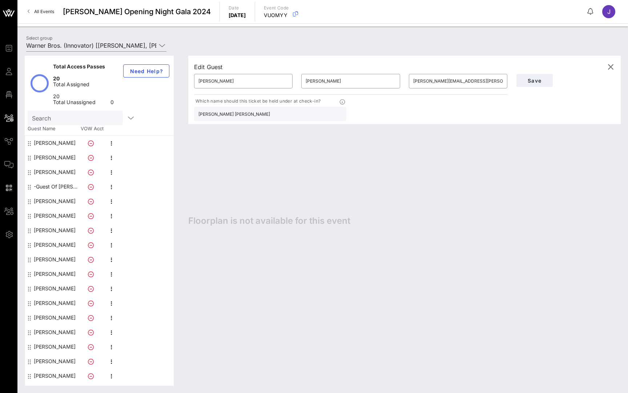
type input "[PERSON_NAME]"
click at [51, 201] on div "[PERSON_NAME]" at bounding box center [55, 201] width 42 height 15
type input "[PERSON_NAME]"
type input "[PERSON_NAME][EMAIL_ADDRESS][PERSON_NAME][DOMAIN_NAME]"
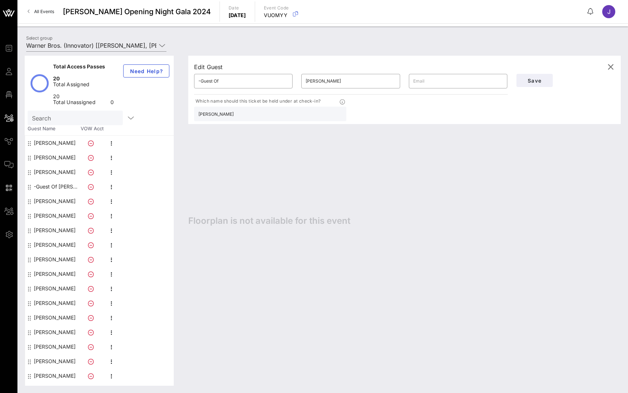
type input "[PERSON_NAME] [PERSON_NAME]"
click at [51, 12] on span "All Events" at bounding box center [44, 11] width 20 height 5
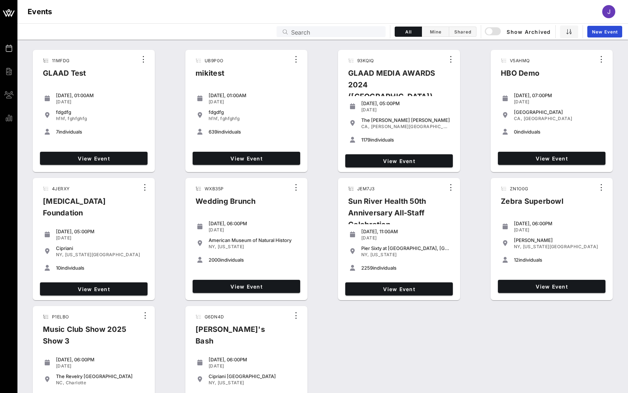
click at [338, 34] on input "Search" at bounding box center [336, 31] width 90 height 9
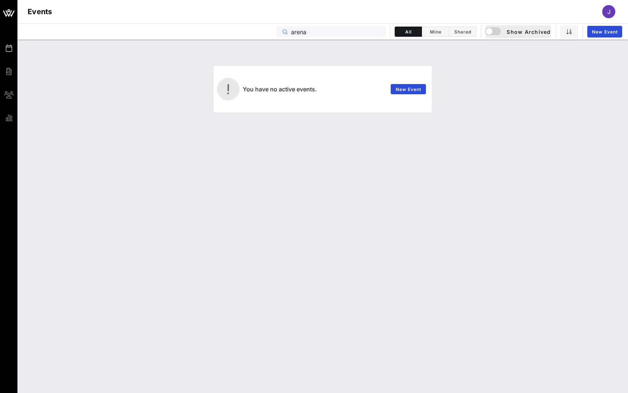
type input "arena"
click at [491, 27] on div "button" at bounding box center [489, 31] width 10 height 10
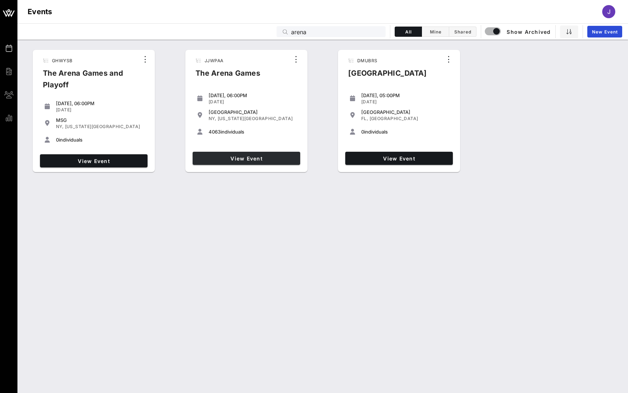
click at [268, 161] on span "View Event" at bounding box center [247, 158] width 102 height 6
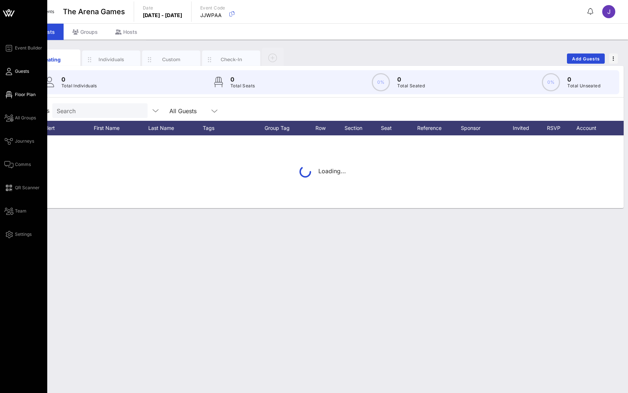
click at [13, 94] on link "Floor Plan" at bounding box center [19, 94] width 31 height 9
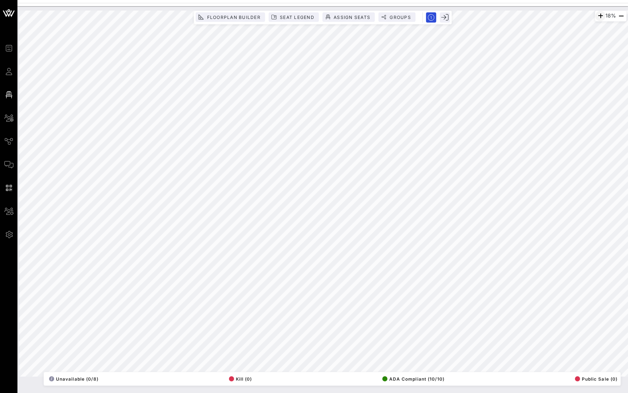
click at [599, 17] on icon "button" at bounding box center [600, 16] width 9 height 9
click at [599, 17] on icon "button" at bounding box center [599, 16] width 9 height 9
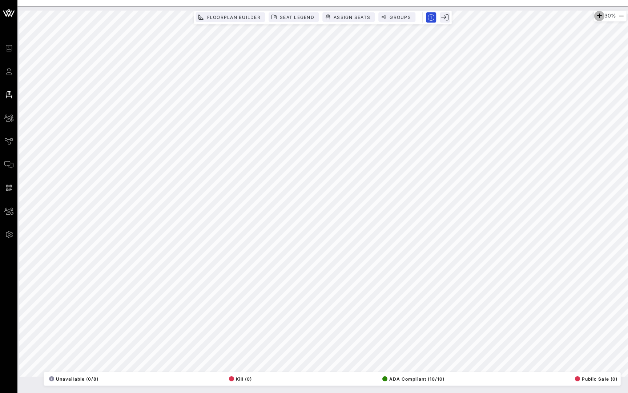
click at [599, 17] on icon "button" at bounding box center [599, 16] width 9 height 9
click at [596, 18] on icon "button" at bounding box center [599, 16] width 9 height 9
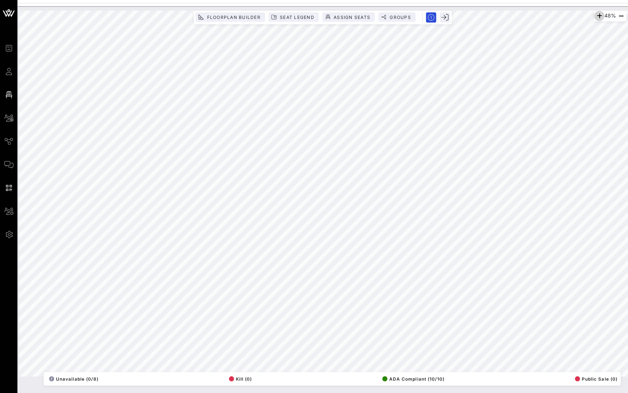
click at [596, 18] on icon "button" at bounding box center [599, 16] width 9 height 9
click at [596, 18] on icon "button" at bounding box center [600, 16] width 9 height 9
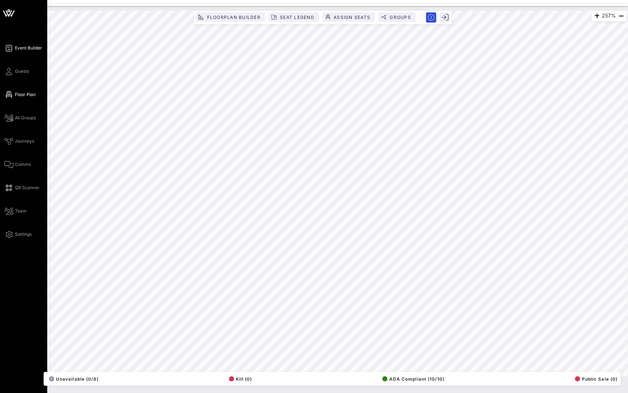
click at [12, 48] on icon at bounding box center [8, 48] width 9 height 1
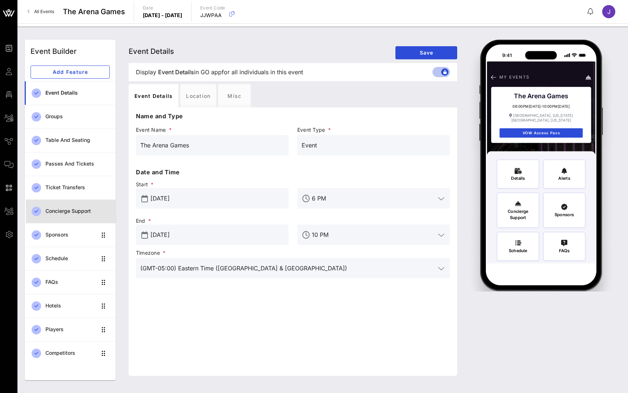
click at [68, 212] on div "Concierge Support" at bounding box center [77, 211] width 64 height 6
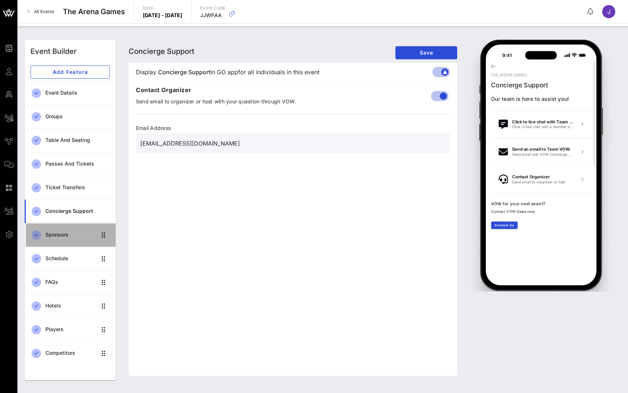
click at [64, 238] on div "Sponsors" at bounding box center [70, 234] width 51 height 15
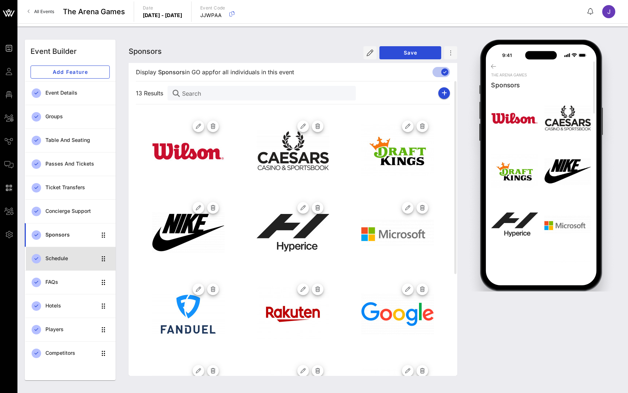
click at [59, 262] on div "Schedule" at bounding box center [70, 258] width 51 height 15
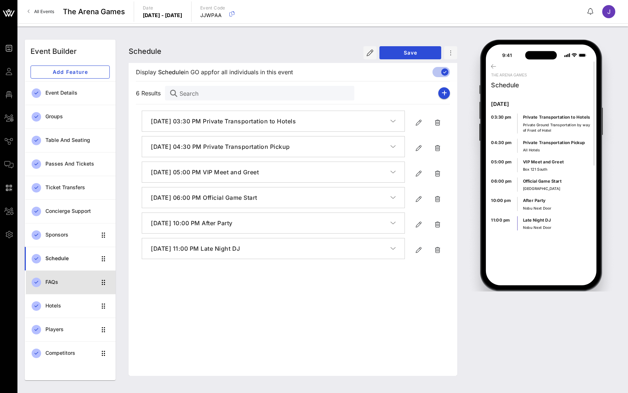
click at [55, 285] on div "FAQs" at bounding box center [70, 282] width 51 height 6
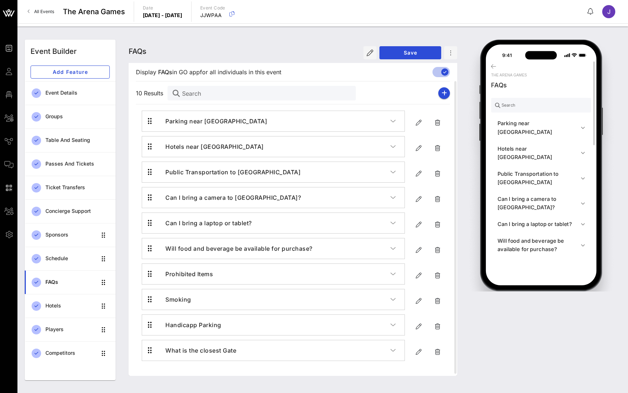
click at [553, 124] on h4 "Parking near [GEOGRAPHIC_DATA]" at bounding box center [539, 127] width 83 height 17
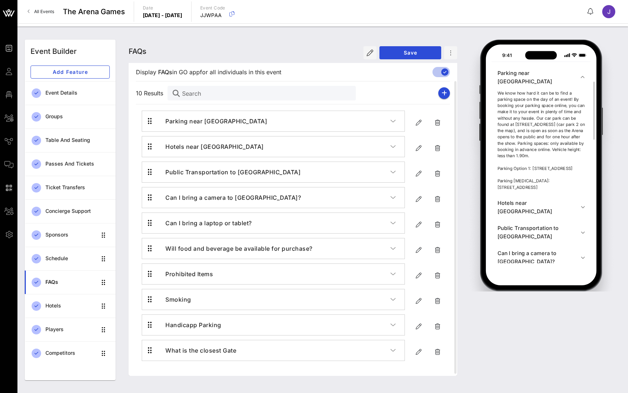
scroll to position [84, 0]
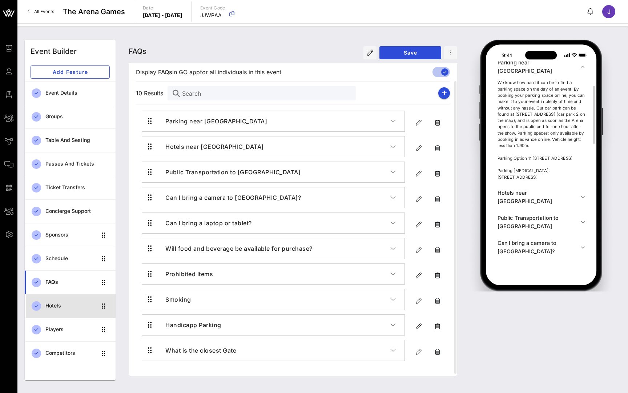
click at [63, 305] on div "Hotels" at bounding box center [70, 305] width 51 height 6
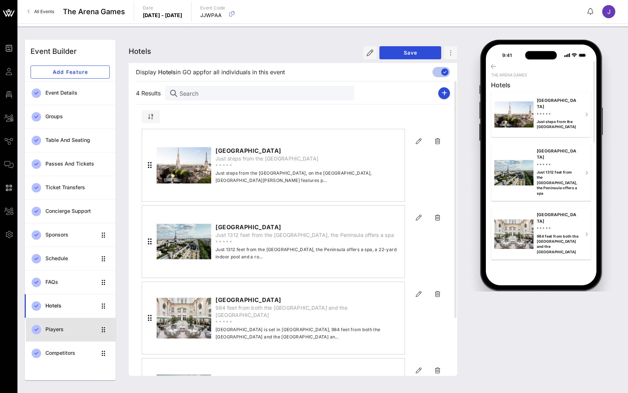
click at [49, 337] on link "Players" at bounding box center [70, 329] width 91 height 24
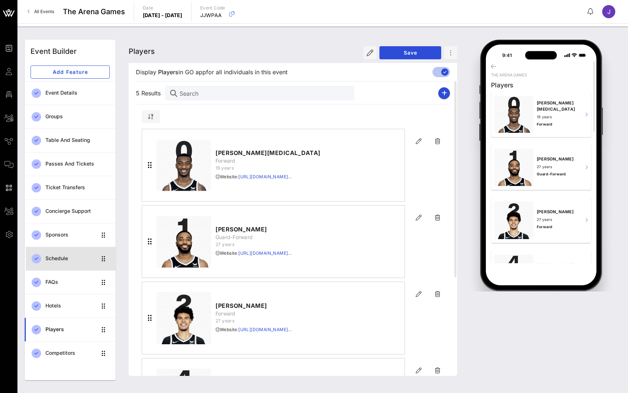
click at [84, 258] on div "Schedule" at bounding box center [70, 258] width 51 height 6
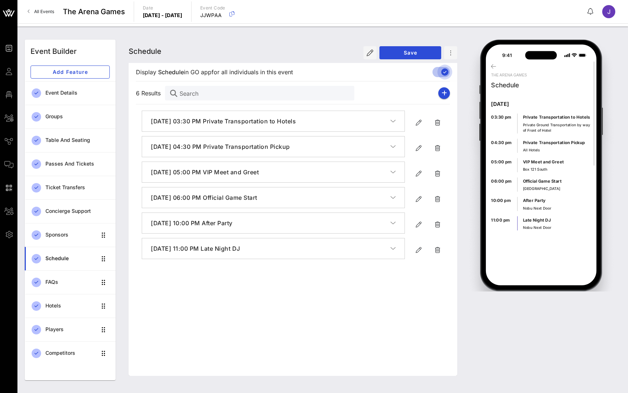
click at [444, 71] on div at bounding box center [445, 72] width 12 height 12
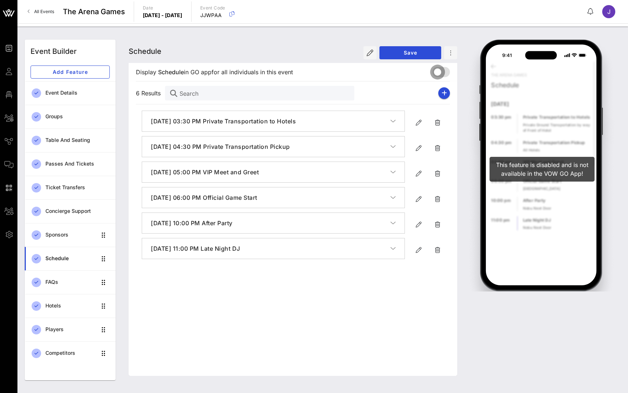
click at [442, 71] on div at bounding box center [438, 72] width 12 height 12
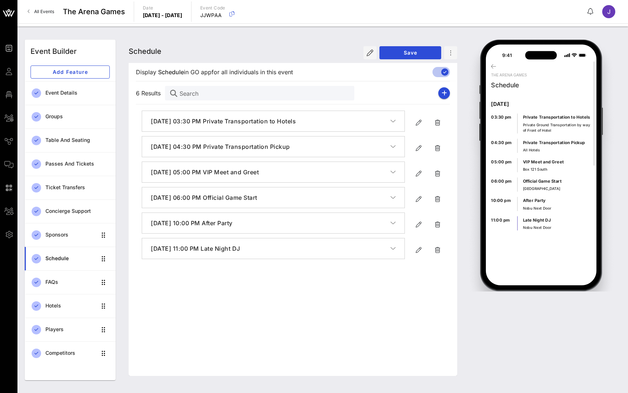
click at [46, 13] on span "All Events" at bounding box center [44, 11] width 20 height 5
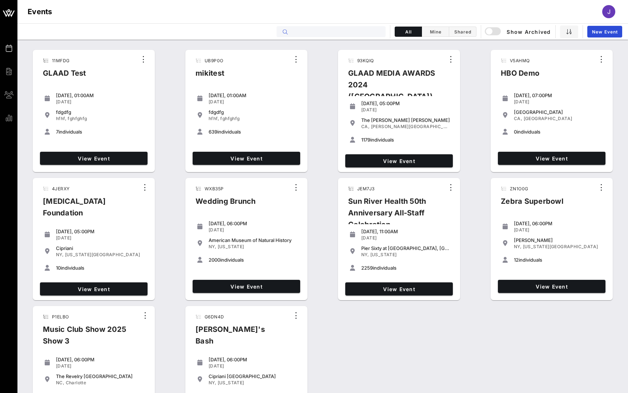
click at [350, 32] on input "text" at bounding box center [336, 31] width 90 height 9
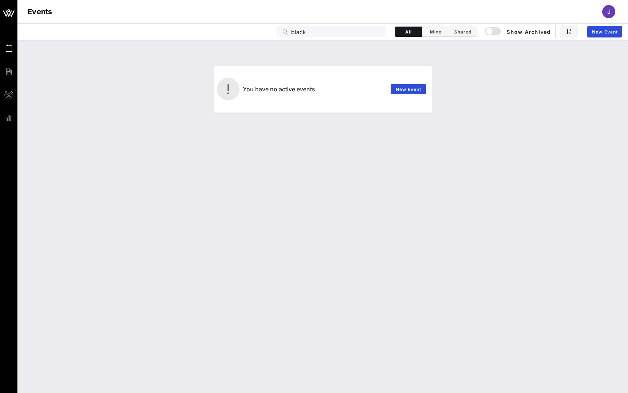
click at [340, 33] on input "black" at bounding box center [336, 31] width 90 height 9
drag, startPoint x: 492, startPoint y: 58, endPoint x: 491, endPoint y: 29, distance: 28.4
click at [491, 29] on div "button" at bounding box center [489, 31] width 10 height 10
click at [336, 32] on input "black queen" at bounding box center [336, 31] width 90 height 9
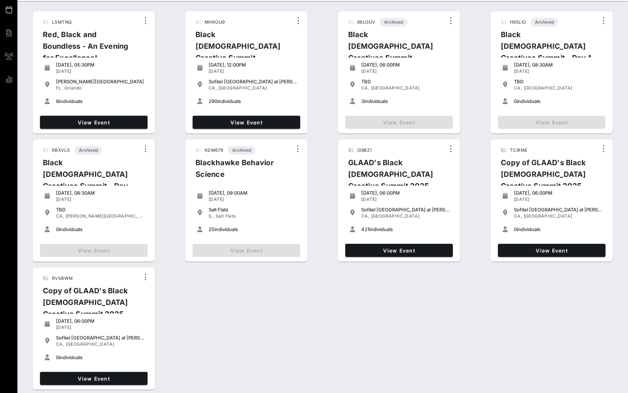
scroll to position [39, 0]
type input "black"
click at [412, 250] on span "View Event" at bounding box center [399, 250] width 102 height 6
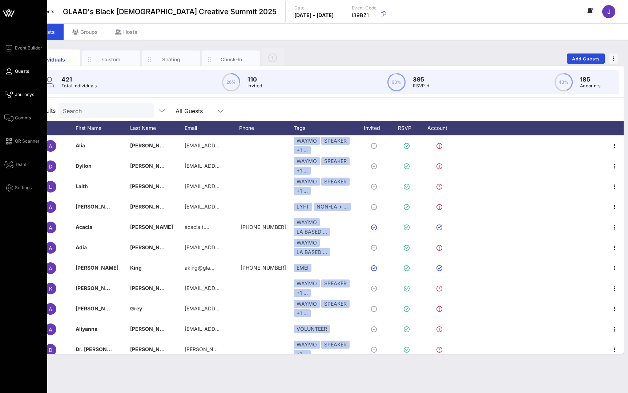
click at [23, 95] on span "Journeys" at bounding box center [24, 94] width 19 height 7
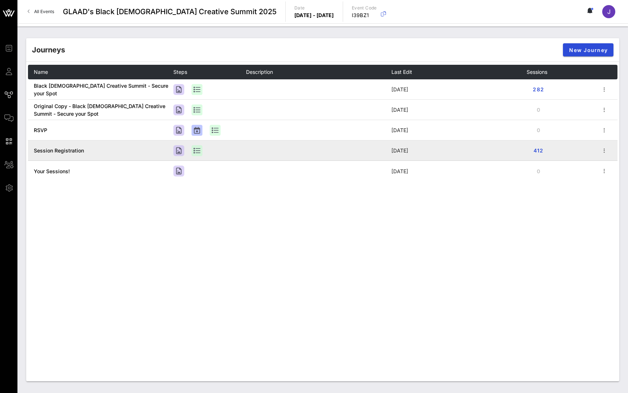
click at [44, 148] on span "Session Registration" at bounding box center [59, 150] width 50 height 6
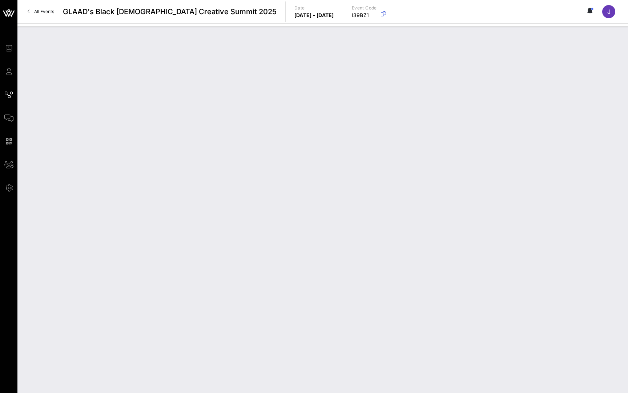
type input "Session Registration"
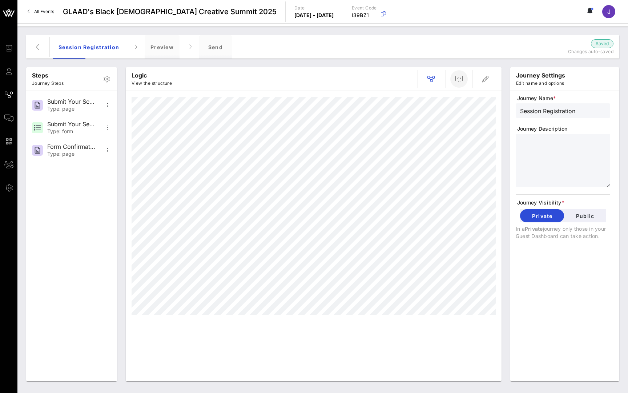
drag, startPoint x: 432, startPoint y: 68, endPoint x: 460, endPoint y: 81, distance: 30.6
click at [460, 81] on icon "button" at bounding box center [459, 79] width 9 height 9
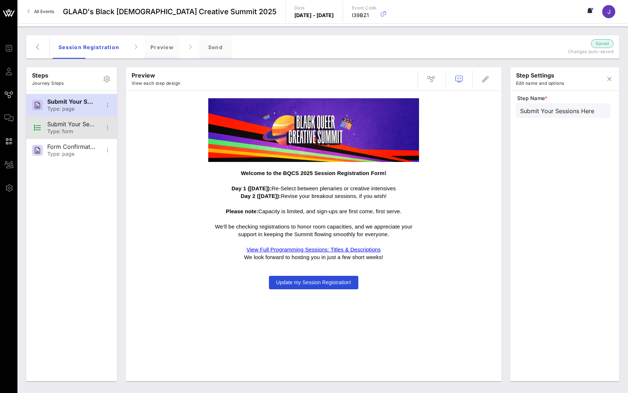
click at [90, 129] on div "Type: form" at bounding box center [71, 131] width 48 height 6
type input "Submit Your Sessions Form"
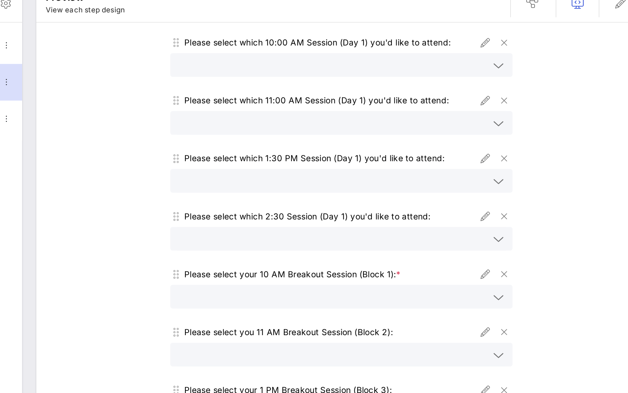
click at [407, 149] on icon at bounding box center [410, 153] width 7 height 9
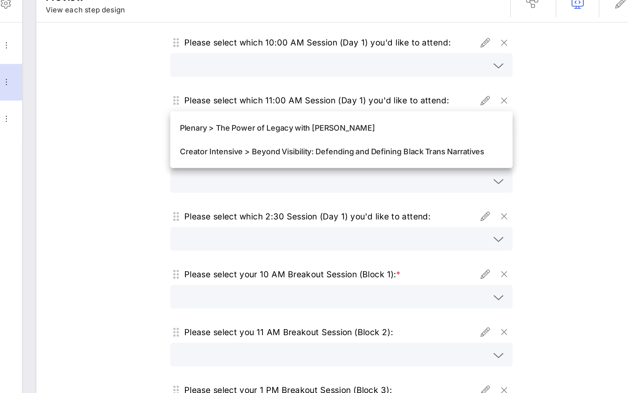
click at [327, 95] on div "Please select which 10:00 AM Session (Day 1) you'd like to attend: Please selec…" at bounding box center [313, 276] width 369 height 362
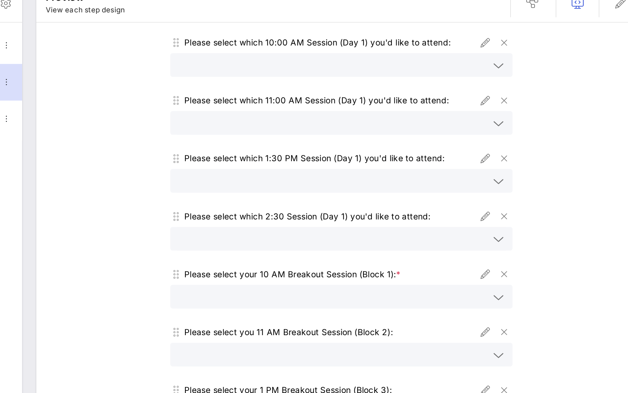
click at [407, 184] on icon at bounding box center [410, 188] width 7 height 9
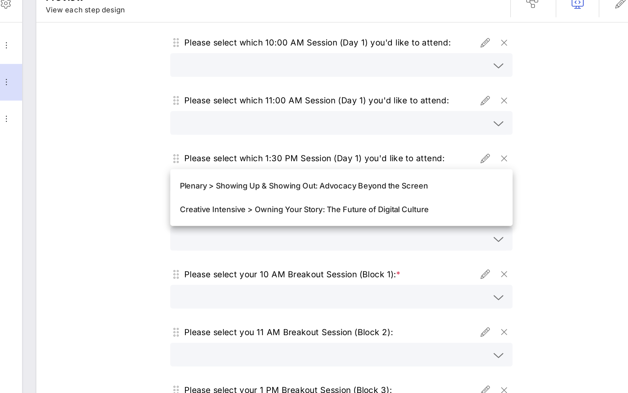
click at [334, 108] on div "Please select which 10:00 AM Session (Day 1) you'd like to attend: Please selec…" at bounding box center [313, 276] width 369 height 362
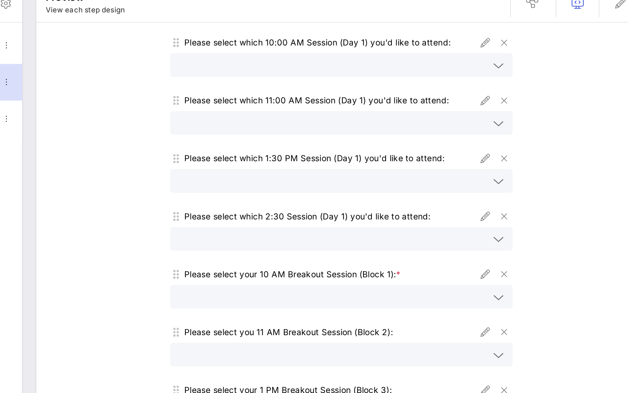
click at [407, 220] on icon at bounding box center [410, 224] width 7 height 9
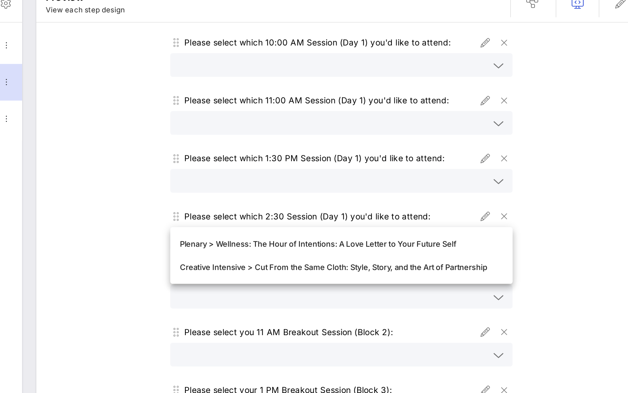
click at [345, 140] on div "Please select which 10:00 AM Session (Day 1) you'd like to attend: Please selec…" at bounding box center [313, 276] width 369 height 362
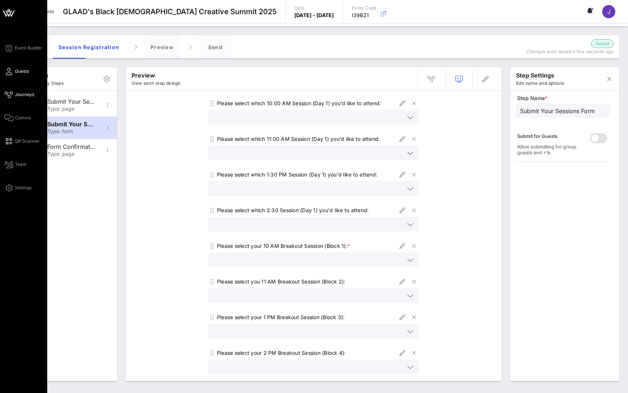
click at [9, 71] on icon at bounding box center [8, 71] width 9 height 1
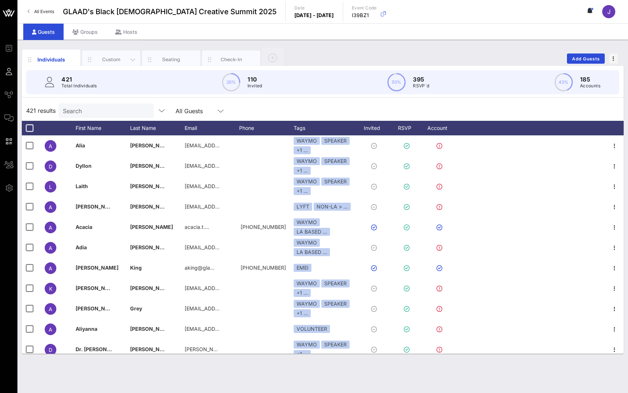
click at [119, 58] on div "Custom" at bounding box center [111, 59] width 32 height 7
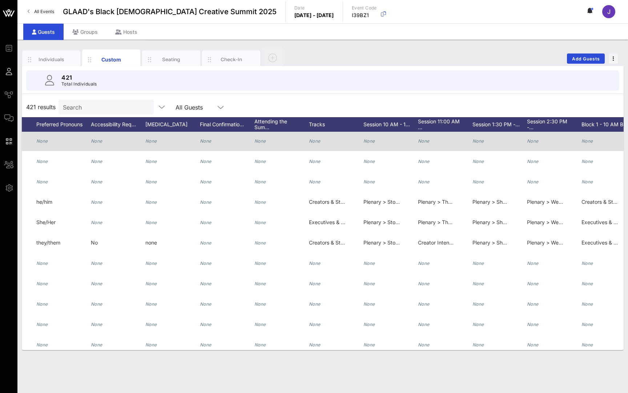
scroll to position [1, 297]
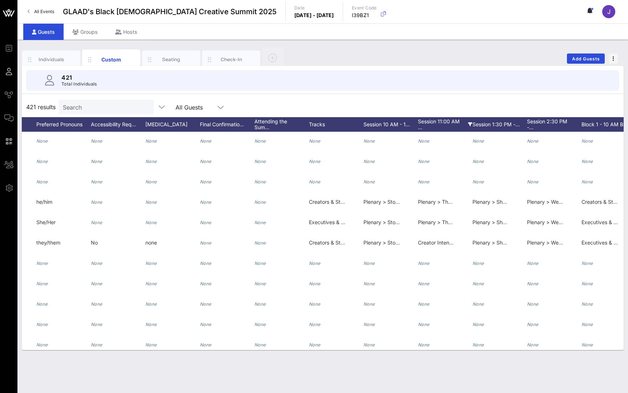
click at [429, 122] on div "Session 11:00 AM …" at bounding box center [445, 124] width 55 height 15
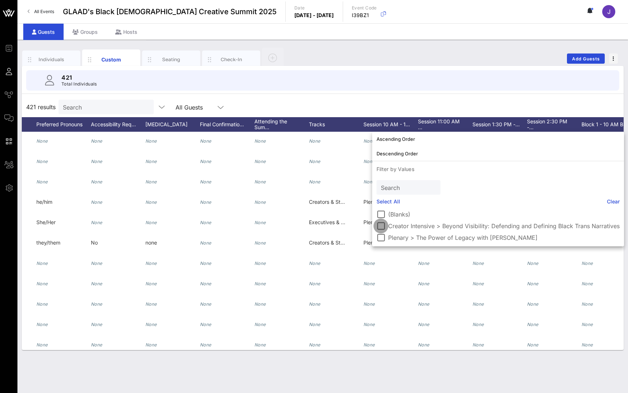
click at [384, 224] on div at bounding box center [381, 226] width 12 height 12
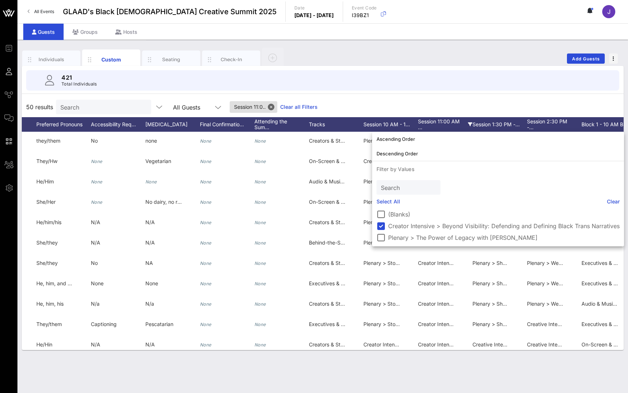
click at [50, 106] on span "50 results" at bounding box center [39, 107] width 27 height 9
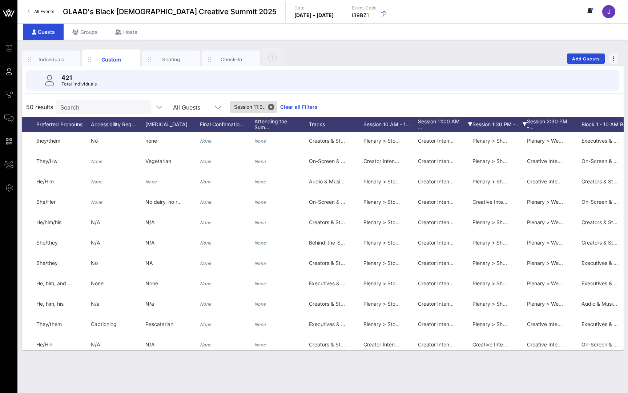
click at [499, 121] on div "Session 1:30 PM -…" at bounding box center [500, 124] width 55 height 15
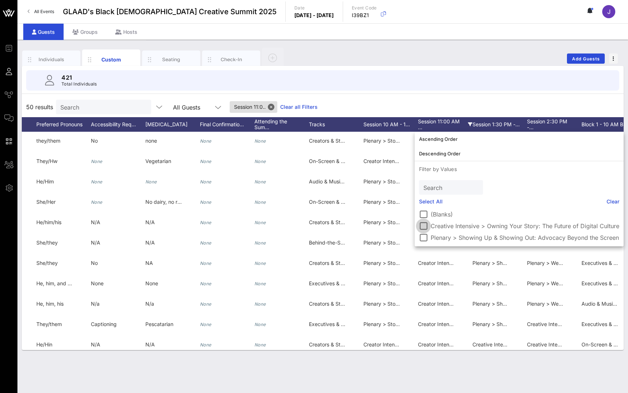
click at [422, 225] on div at bounding box center [423, 226] width 12 height 12
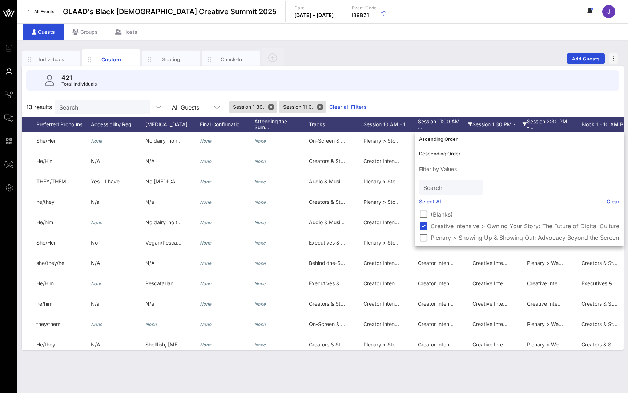
click at [462, 94] on div "421 Total Individuals" at bounding box center [322, 80] width 611 height 29
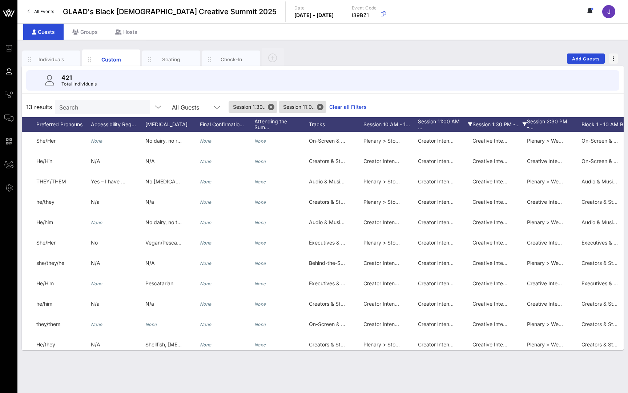
click at [452, 125] on div "Session 11:00 AM …" at bounding box center [445, 124] width 55 height 15
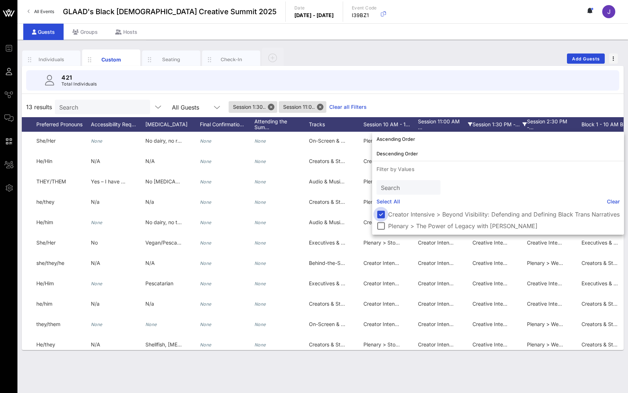
click at [382, 214] on div at bounding box center [381, 214] width 12 height 12
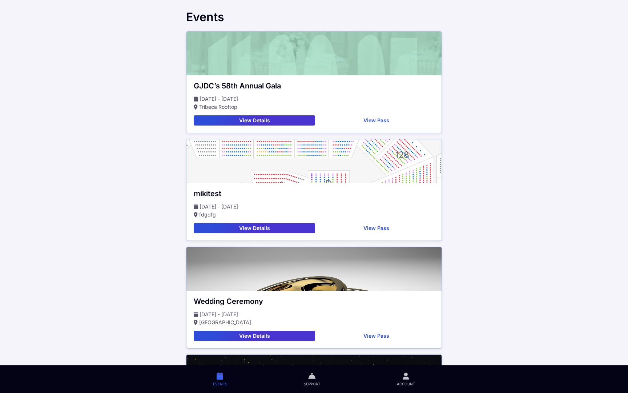
click at [273, 121] on button "View Details" at bounding box center [254, 120] width 121 height 10
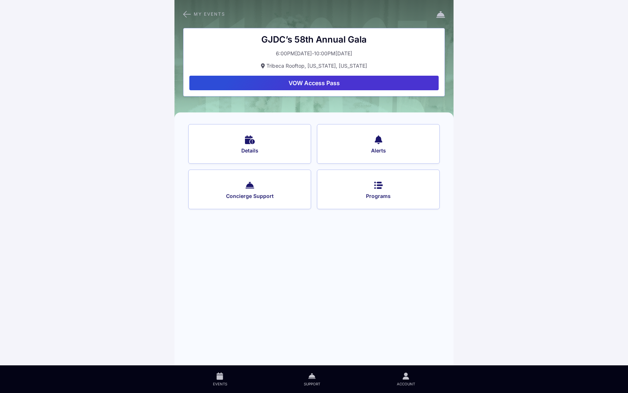
click at [321, 84] on button "VOW Access Pass" at bounding box center [313, 83] width 249 height 15
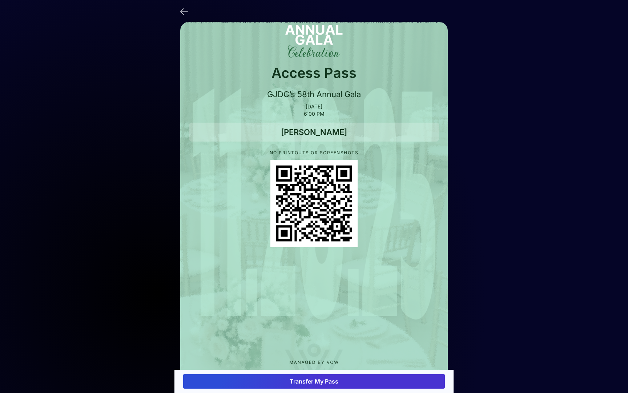
click at [316, 380] on button "Transfer My Pass" at bounding box center [314, 381] width 262 height 15
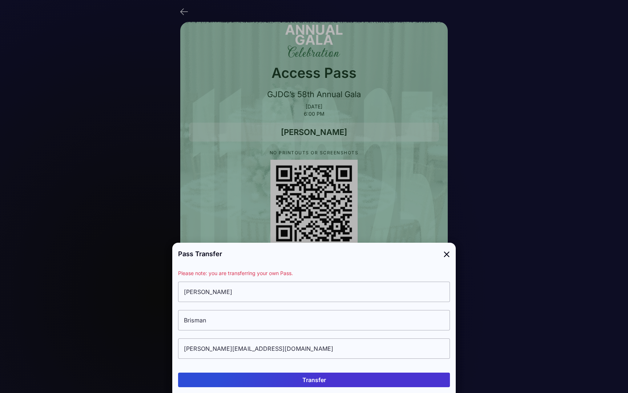
click at [447, 255] on icon at bounding box center [447, 253] width 7 height 11
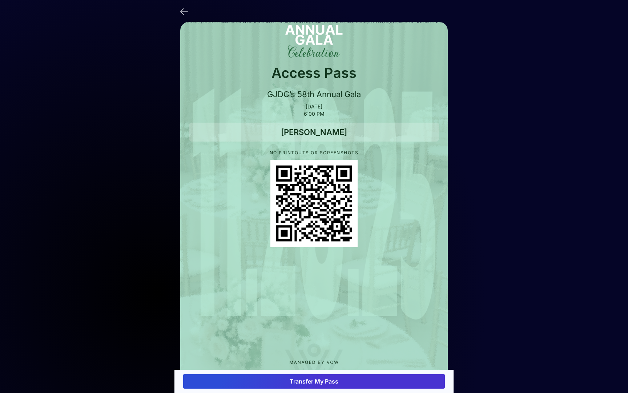
click at [185, 12] on icon at bounding box center [184, 11] width 8 height 11
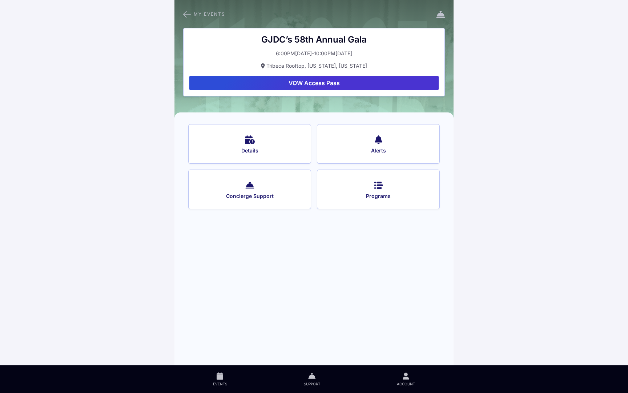
click at [197, 12] on span "My Events" at bounding box center [210, 14] width 32 height 4
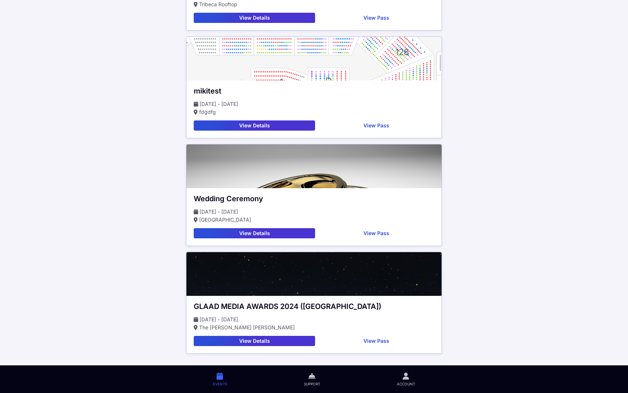
scroll to position [103, 0]
click at [267, 339] on button "View Details" at bounding box center [254, 341] width 121 height 10
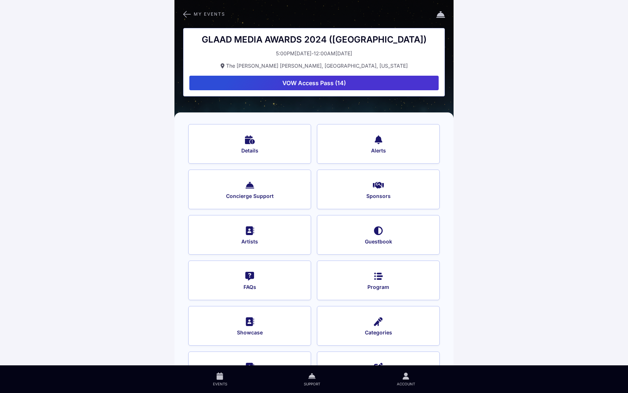
click at [353, 85] on button "VOW Access Pass (14)" at bounding box center [313, 83] width 249 height 15
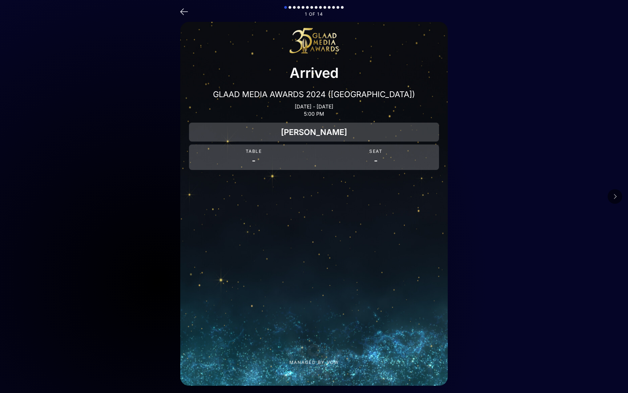
click at [615, 199] on icon at bounding box center [615, 196] width 4 height 6
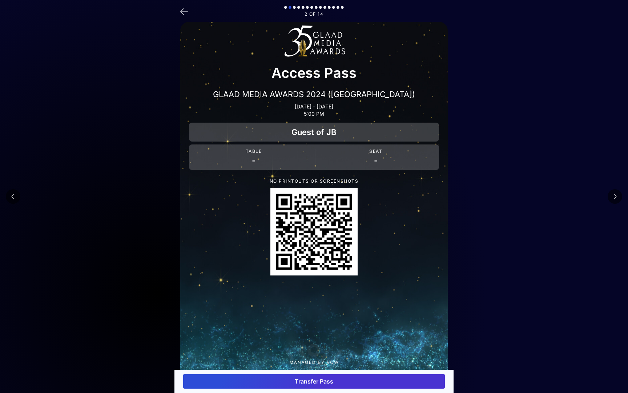
click at [615, 199] on icon at bounding box center [615, 196] width 4 height 6
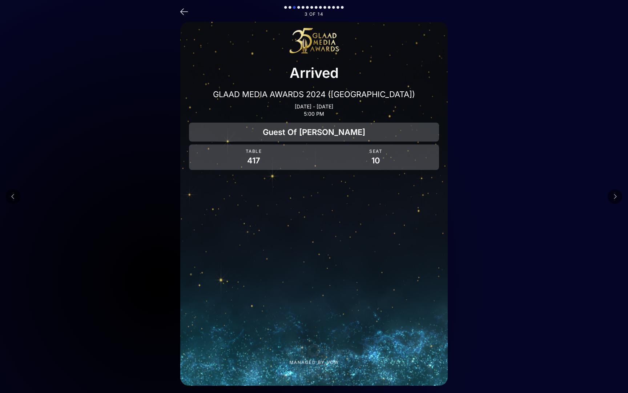
click at [615, 199] on icon at bounding box center [615, 196] width 4 height 6
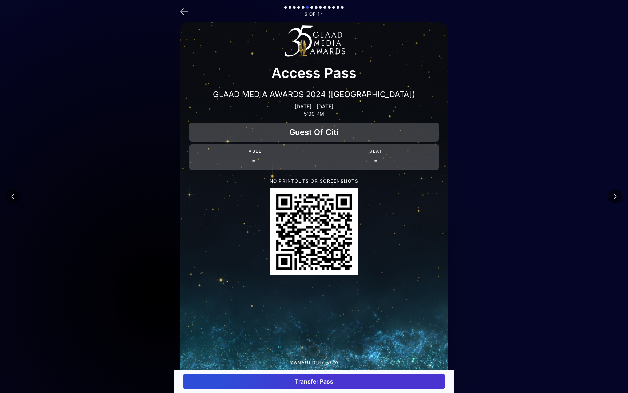
click at [330, 383] on button "Transfer Pass" at bounding box center [314, 381] width 262 height 15
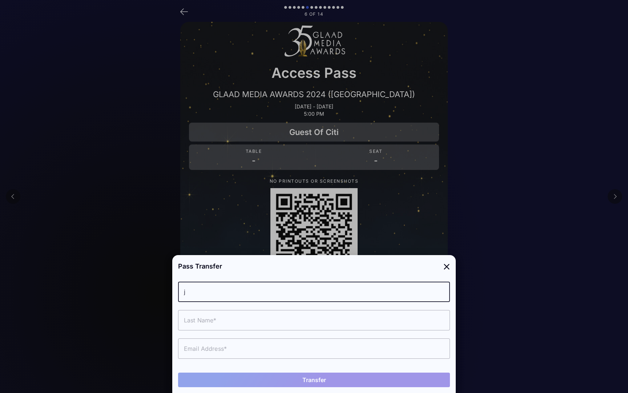
type input "j"
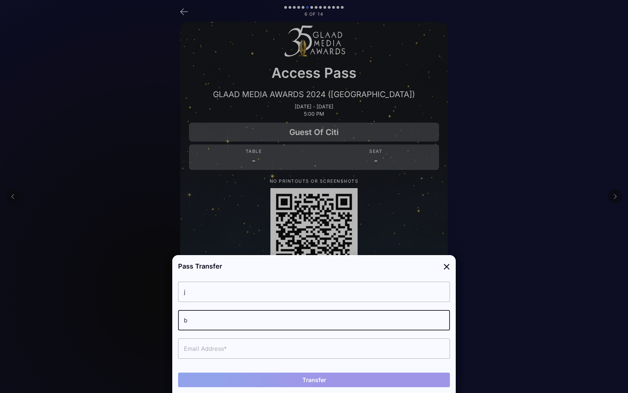
type input "b"
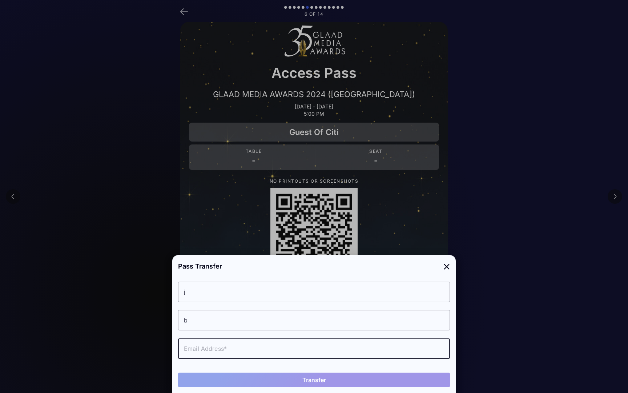
type input "j"
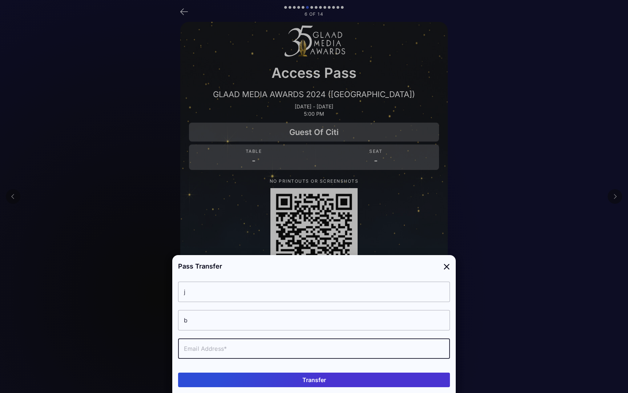
type input "jenniferbrisman@me.com"
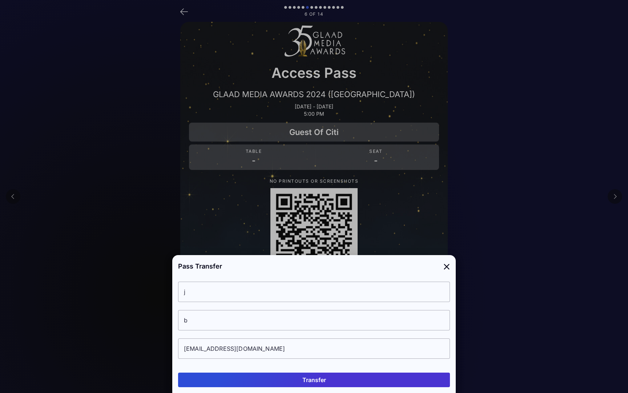
click at [277, 388] on div "Transfer" at bounding box center [314, 379] width 284 height 26
click at [277, 380] on button "Transfer" at bounding box center [314, 379] width 272 height 15
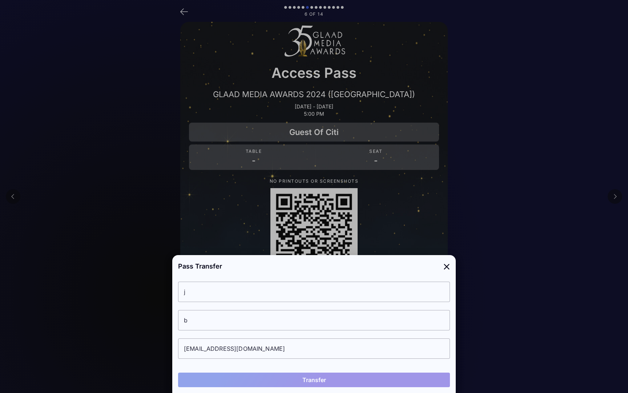
type input "[PERSON_NAME]"
type input "Brisman"
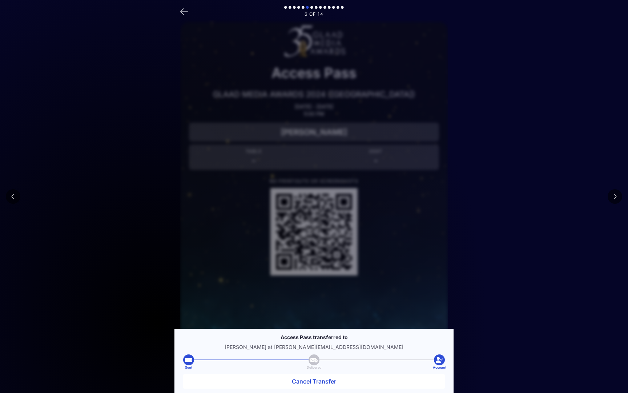
click at [546, 46] on main "6 of 14 Access Pass GLAAD MEDIA AWARDS 2024 (LA) Mar 14, 2024 - Oct 02, 2025 5:…" at bounding box center [314, 227] width 628 height 454
